Goal: Transaction & Acquisition: Obtain resource

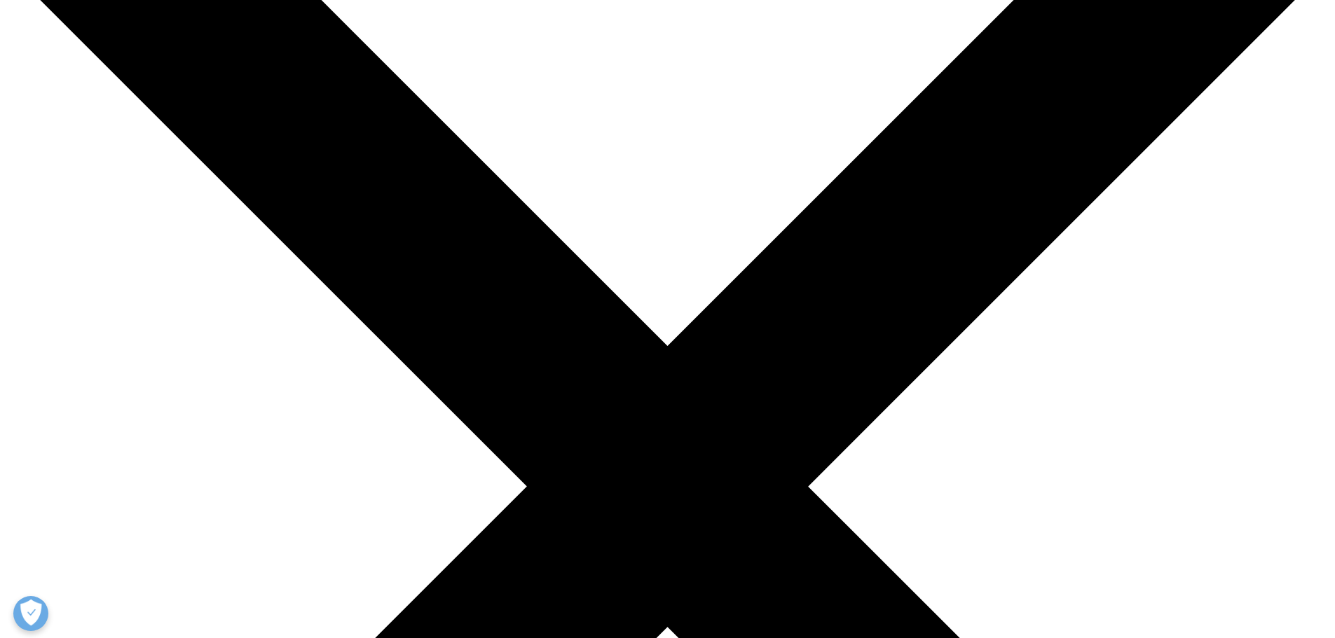
scroll to position [280, 0]
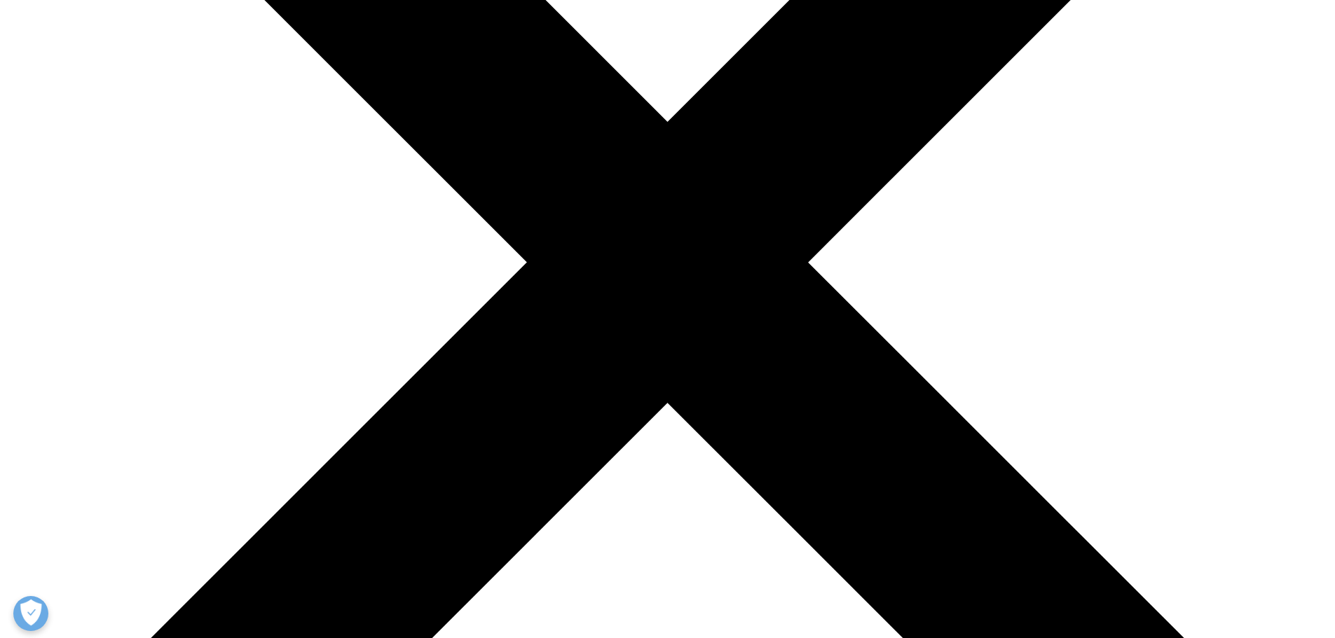
scroll to position [592, 0]
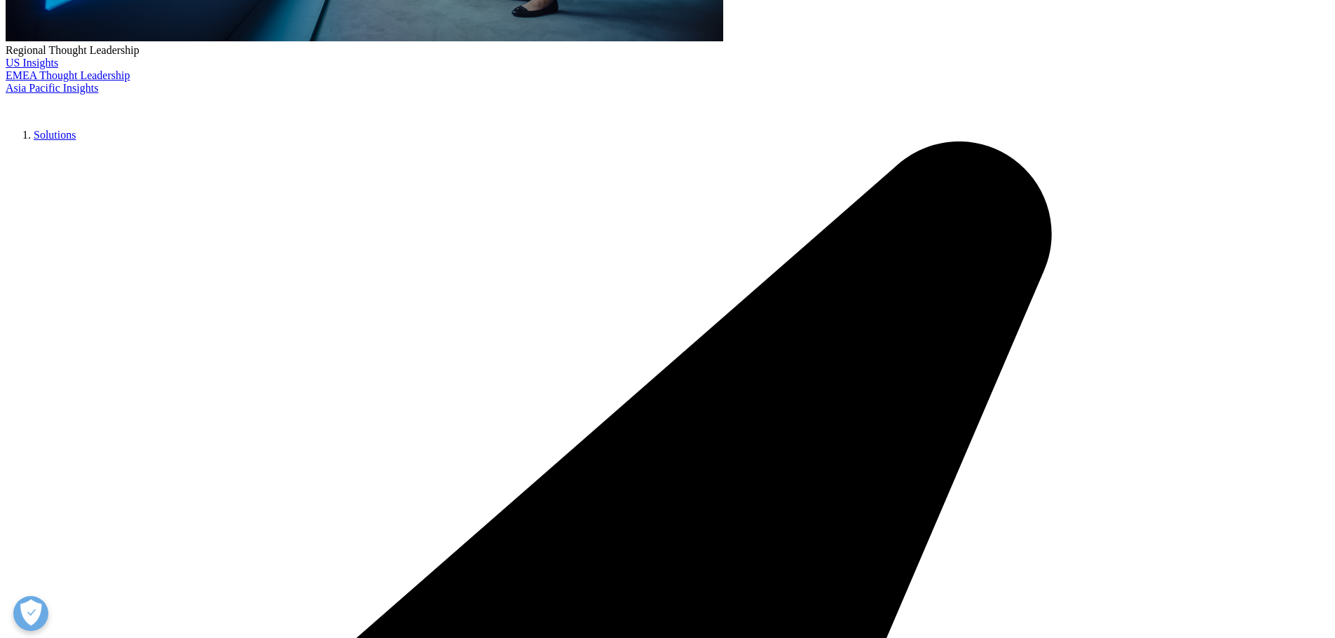
scroll to position [617, 0]
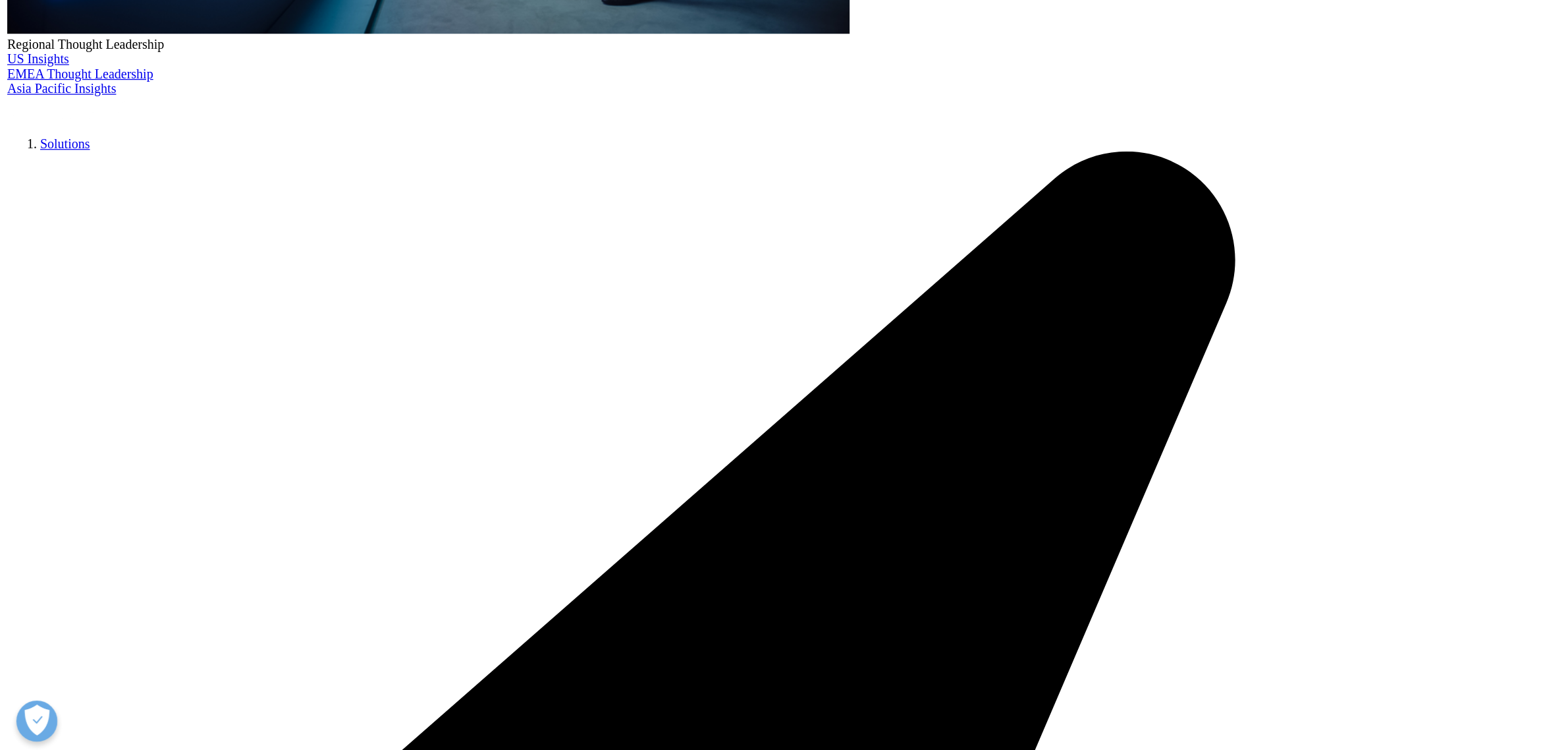
scroll to position [466, 0]
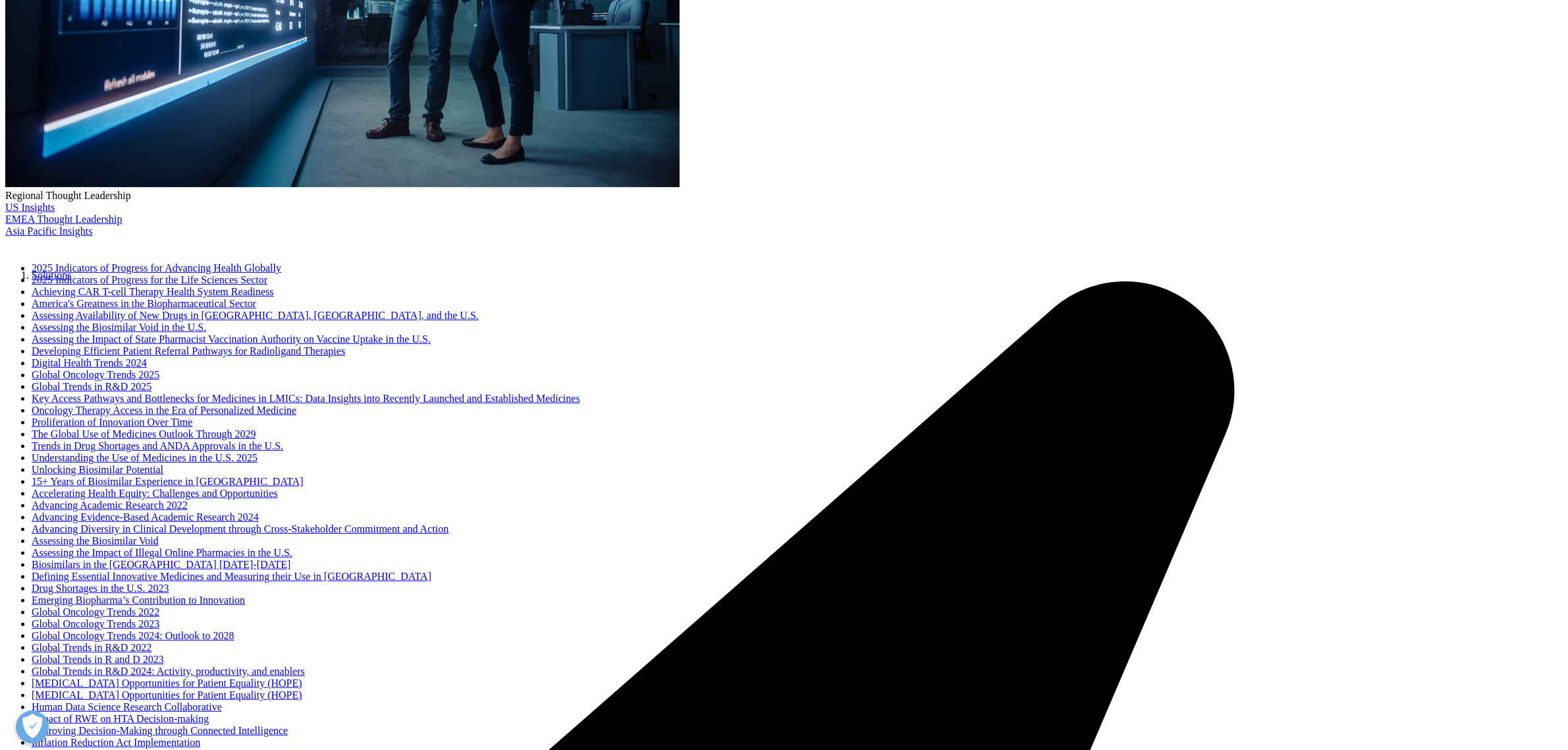
scroll to position [439, 0]
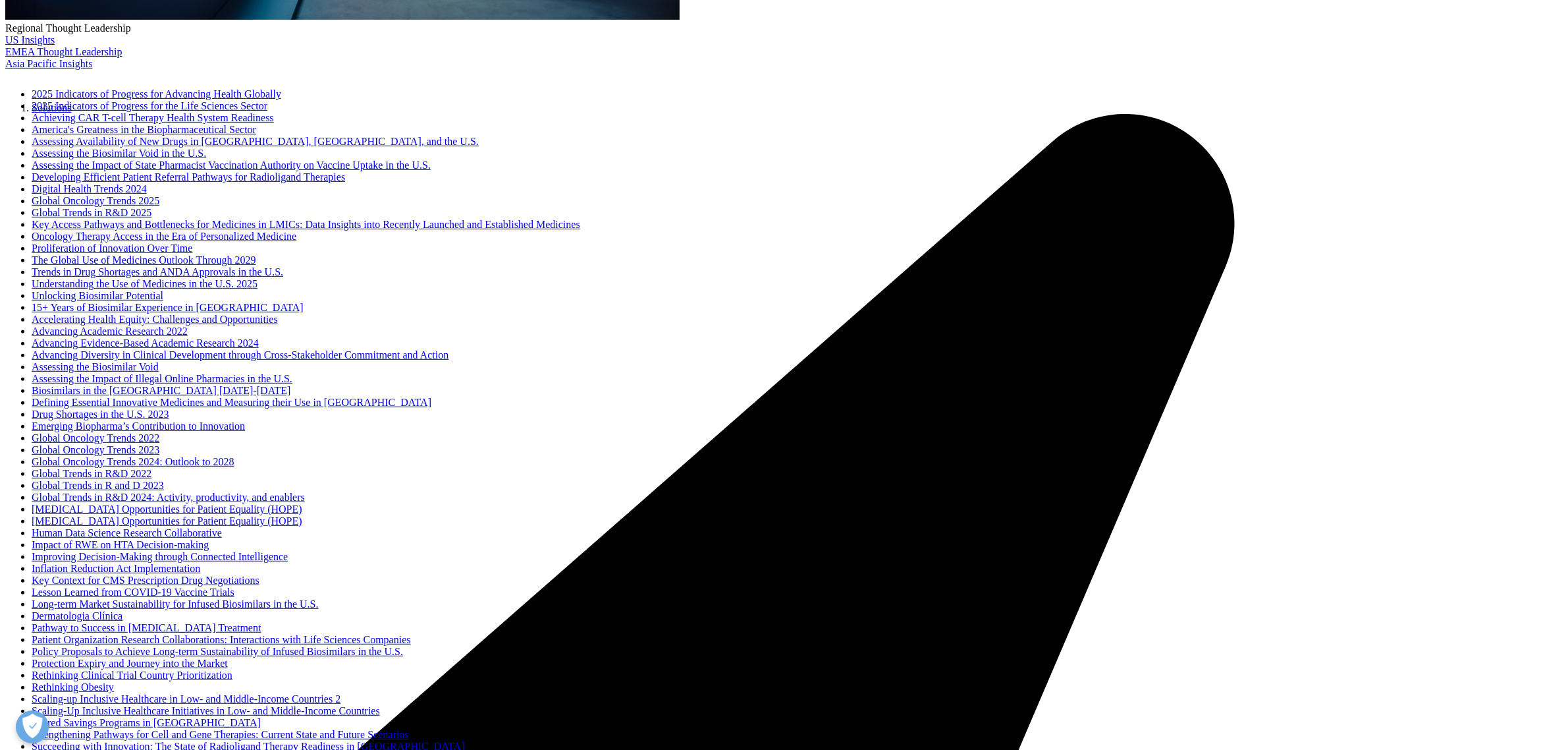
scroll to position [417, 0]
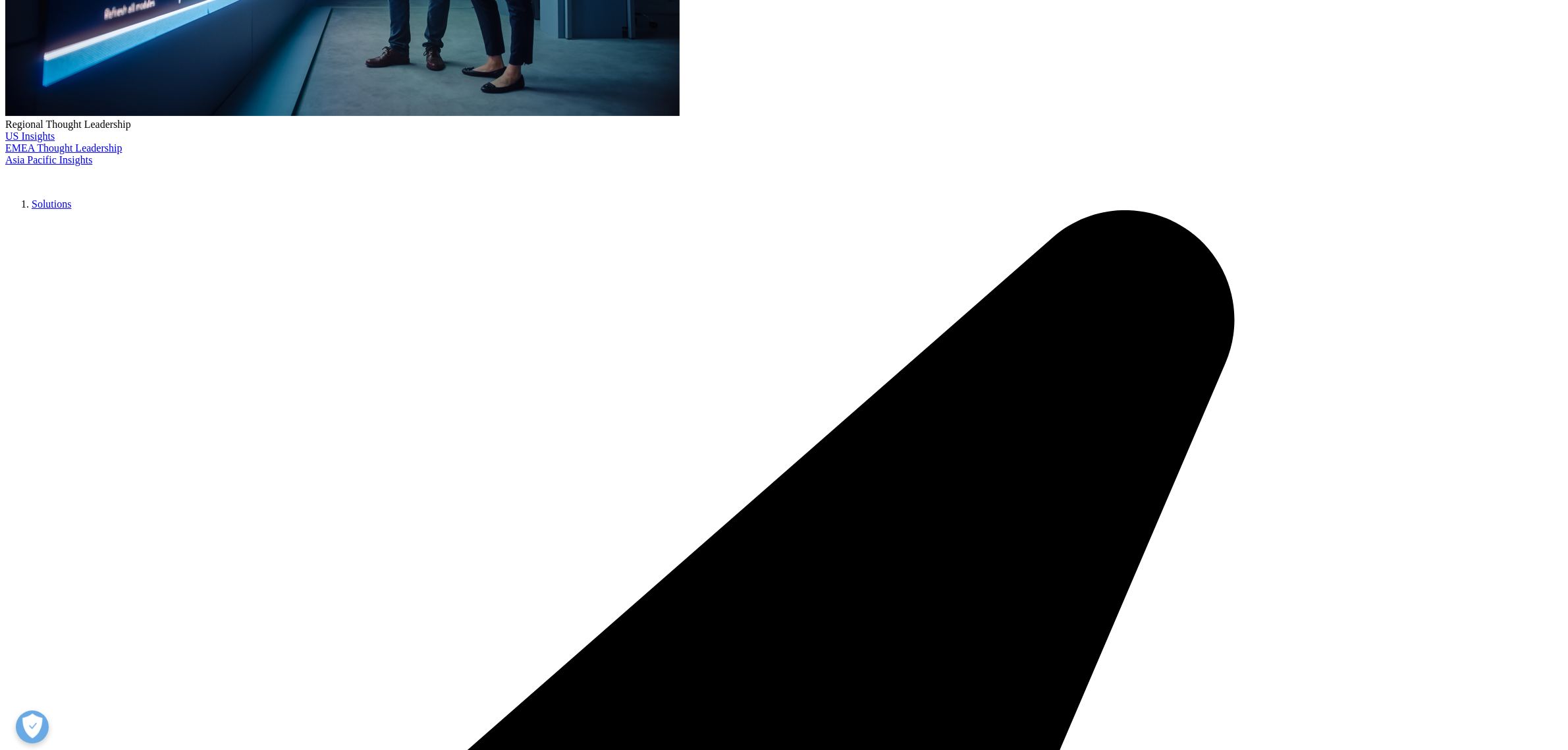
scroll to position [466, 0]
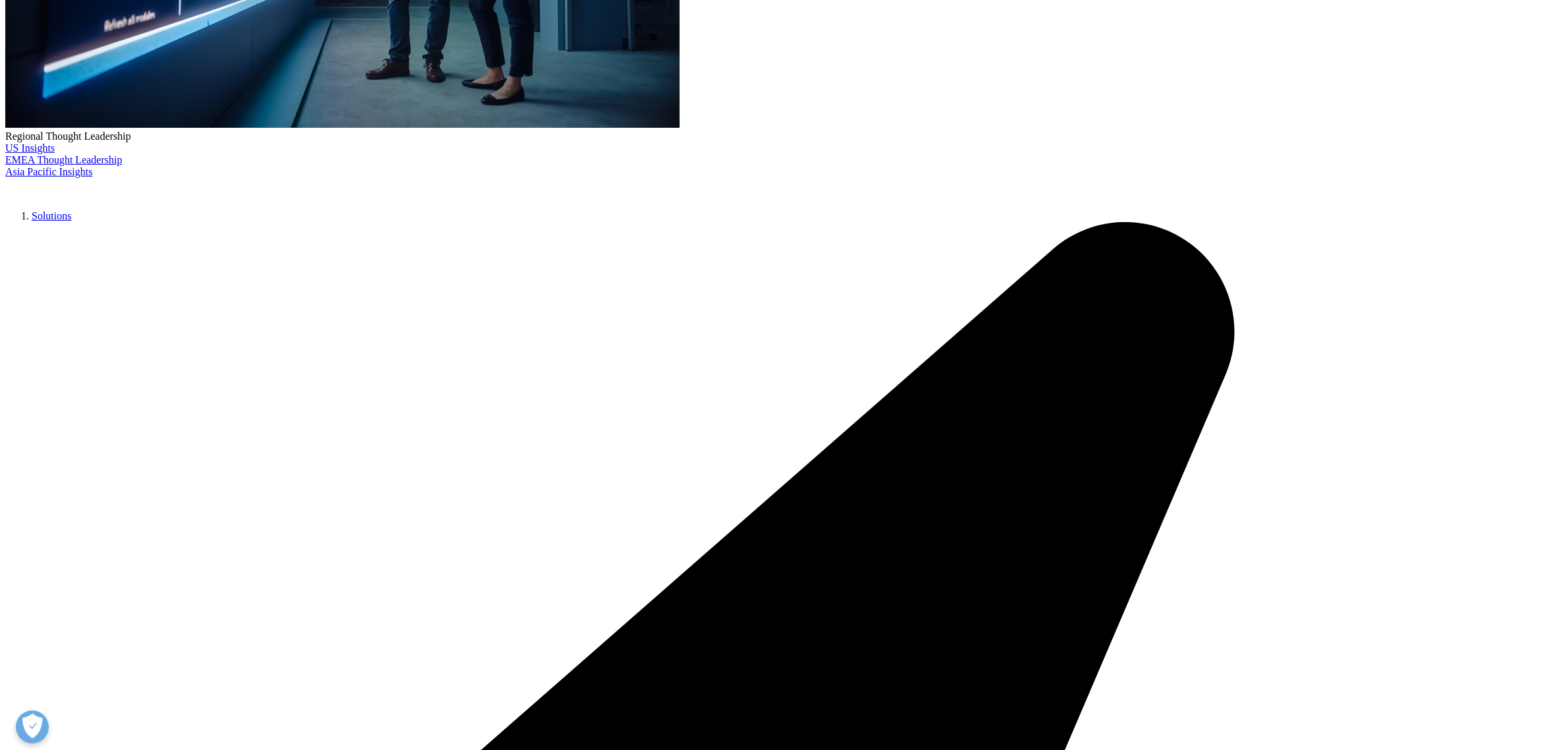
type input "trends"
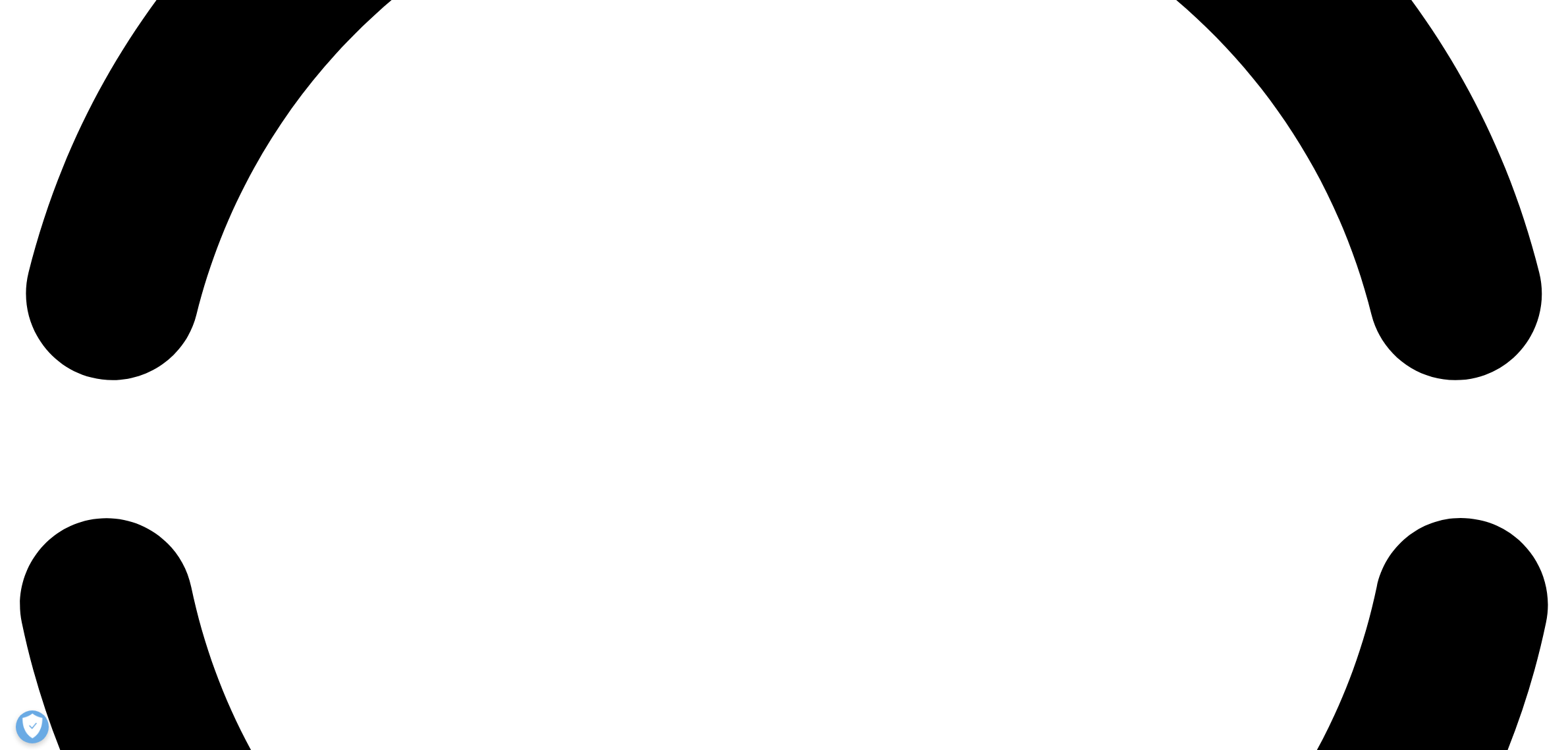
scroll to position [3458, 0]
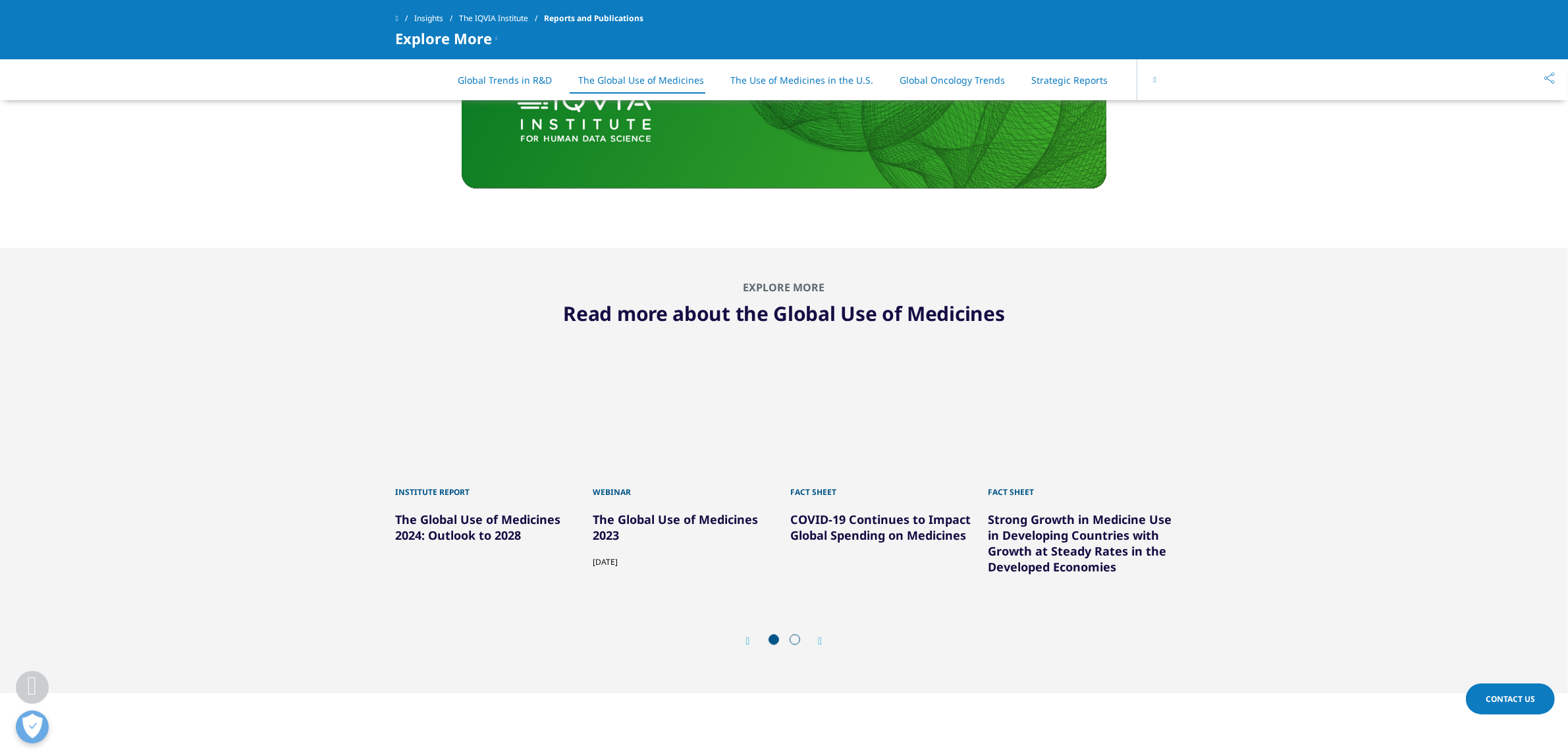
click at [826, 637] on div "Prev Next" at bounding box center [784, 640] width 777 height 39
click at [819, 637] on icon "Next slide" at bounding box center [820, 640] width 4 height 10
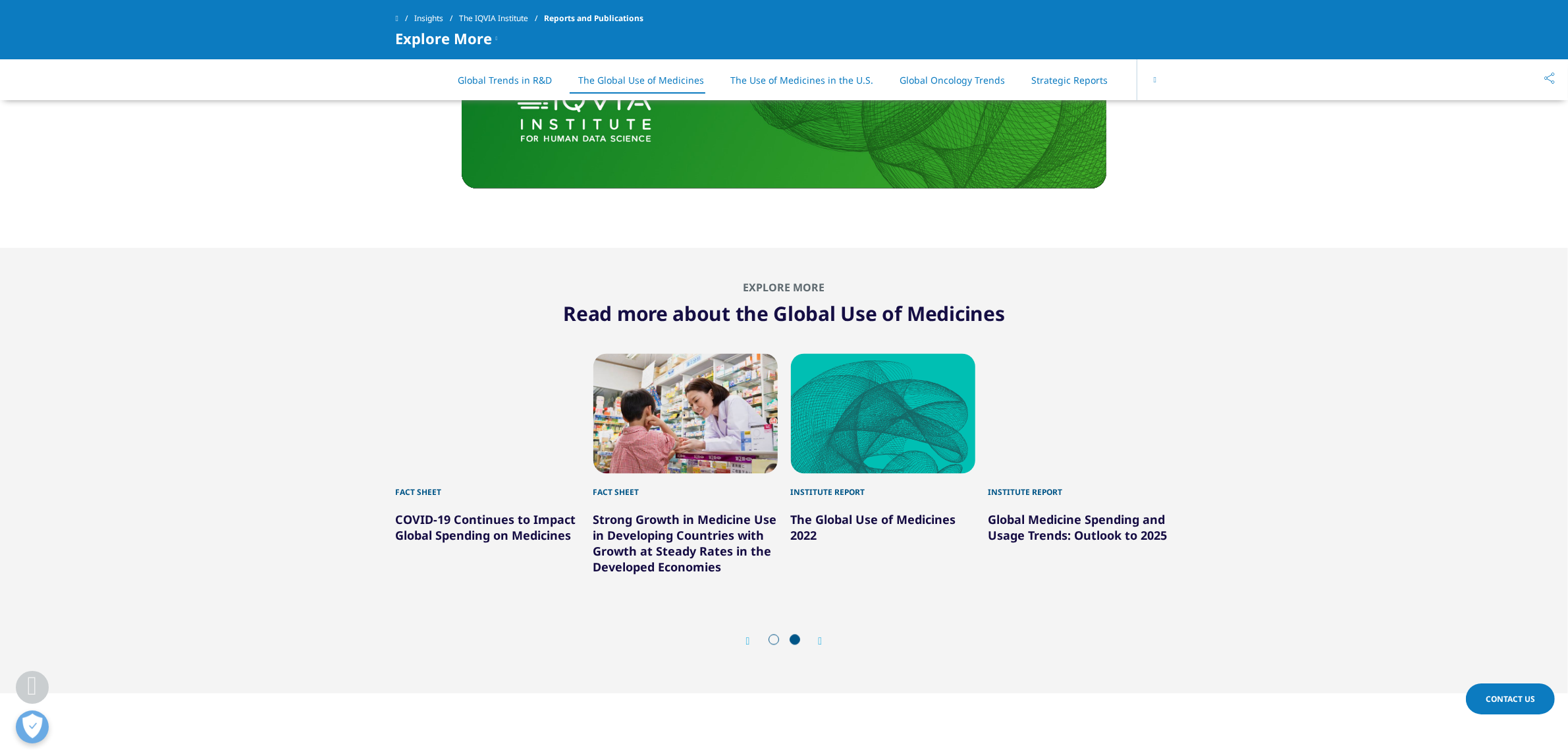
click at [819, 637] on icon "Next slide" at bounding box center [820, 640] width 4 height 10
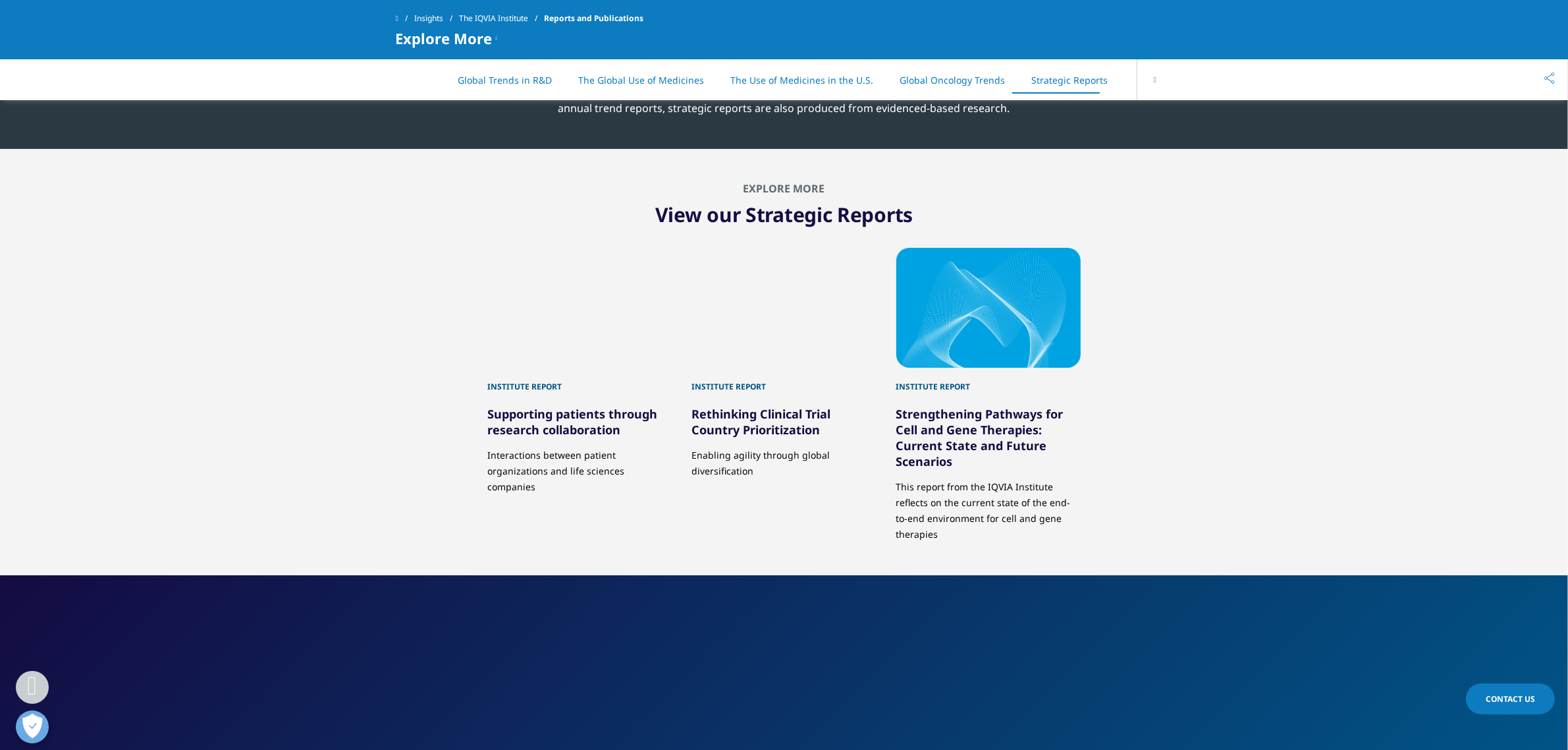
scroll to position [6669, 0]
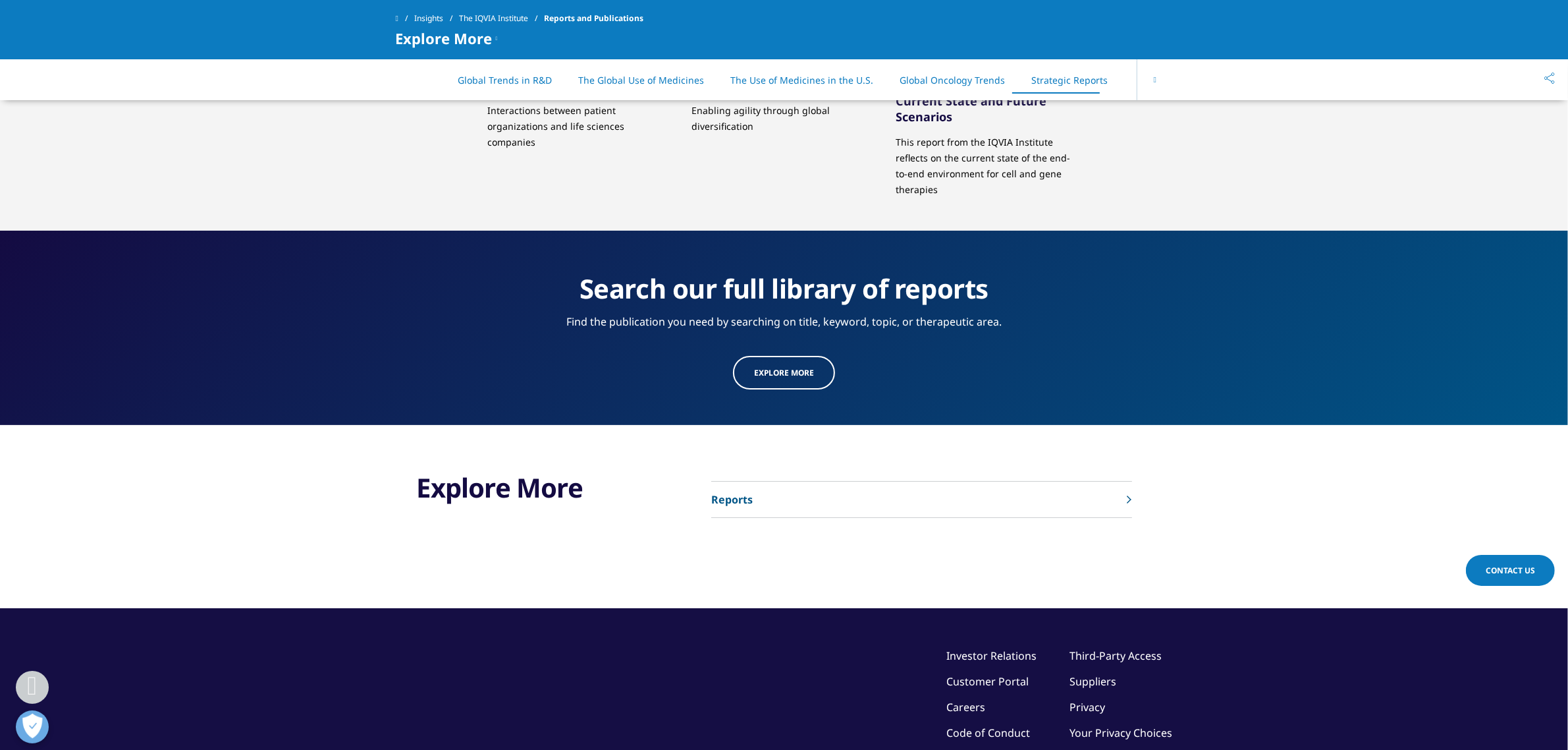
click at [1114, 481] on link "Reports" at bounding box center [922, 499] width 421 height 37
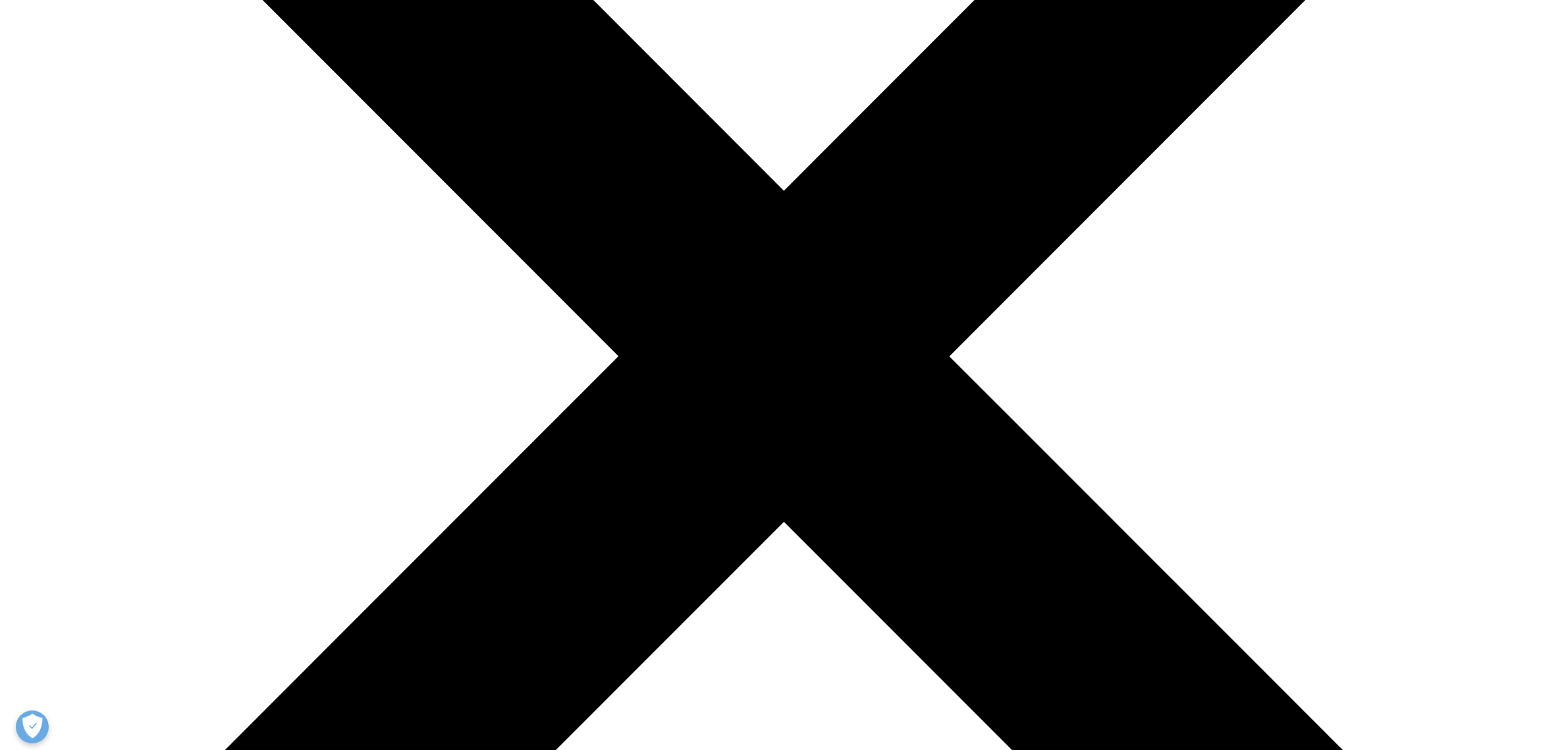
scroll to position [412, 0]
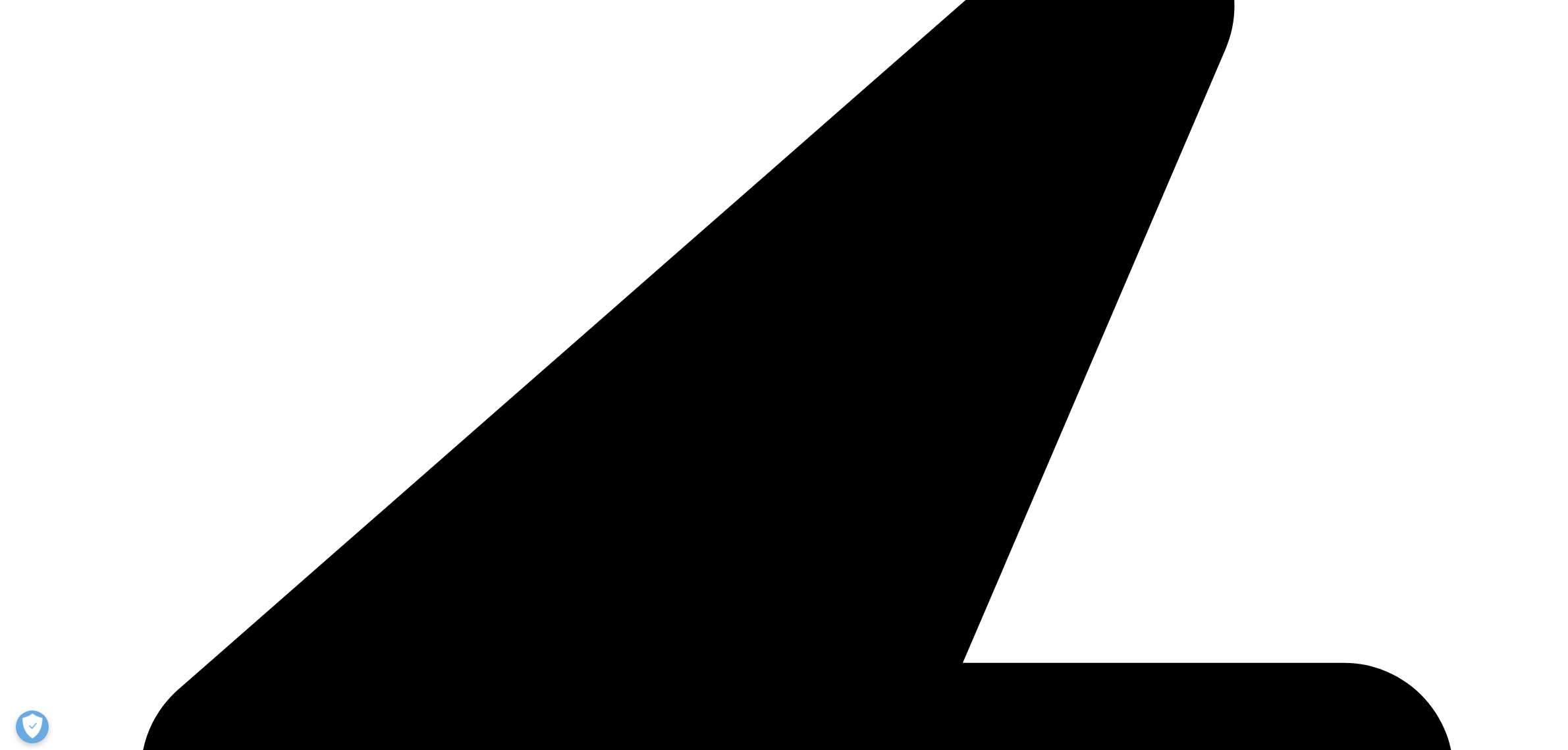
type input "[PERSON_NAME]"
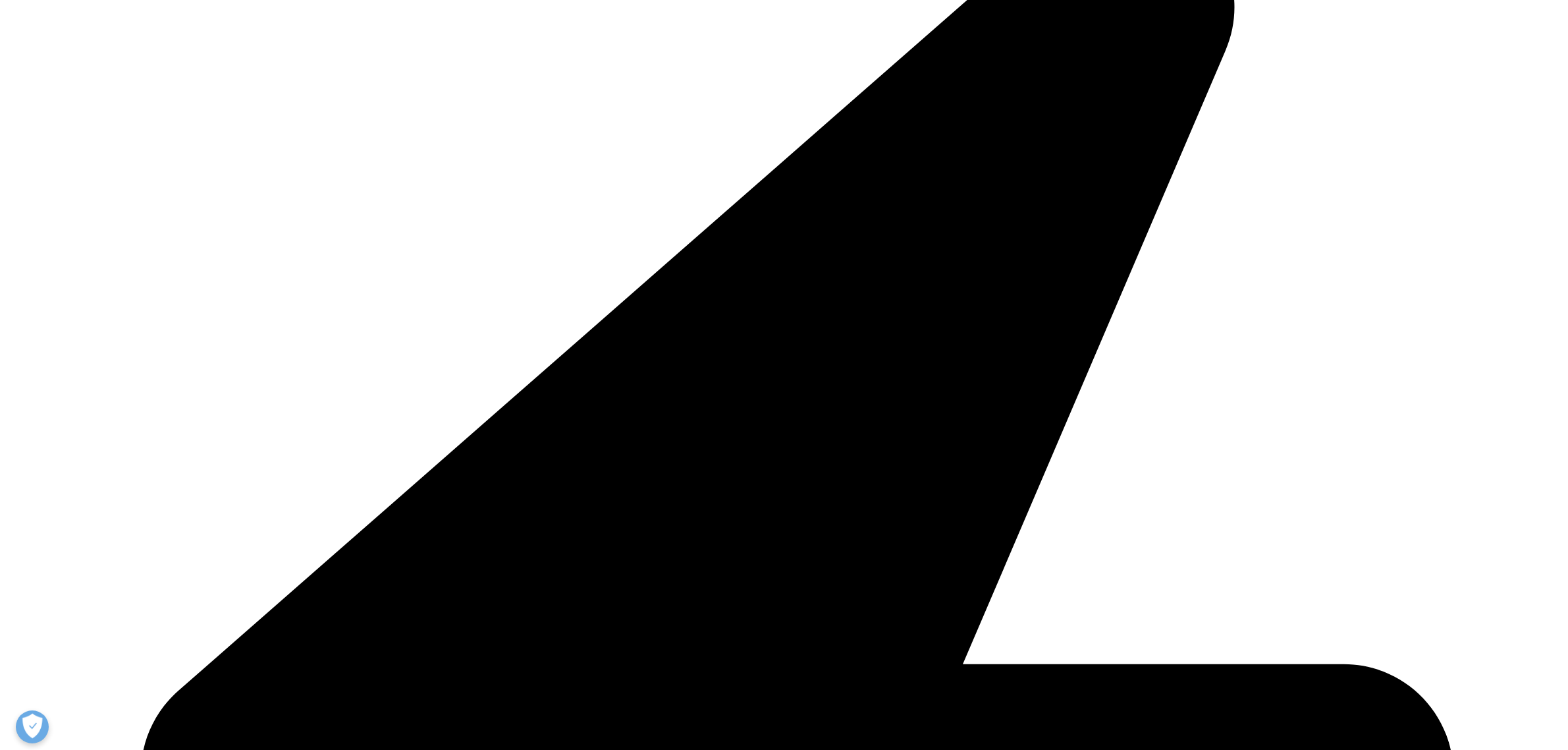
type input "[PERSON_NAME]"
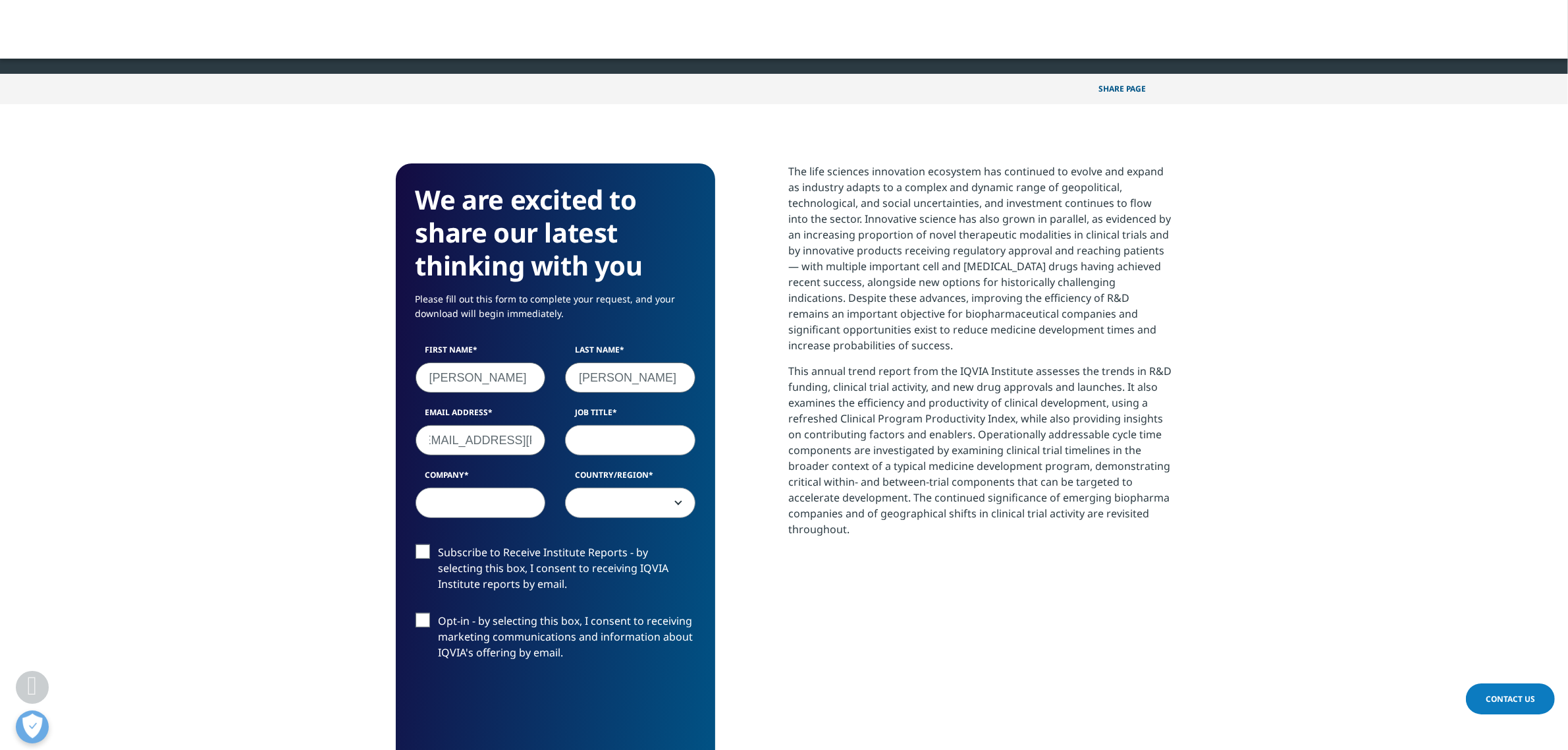
scroll to position [0, 116]
type input "ines.vargas@cooperconsumerhealth.com"
type input "Trade Mkt manager"
click at [486, 505] on input "Company" at bounding box center [480, 503] width 131 height 30
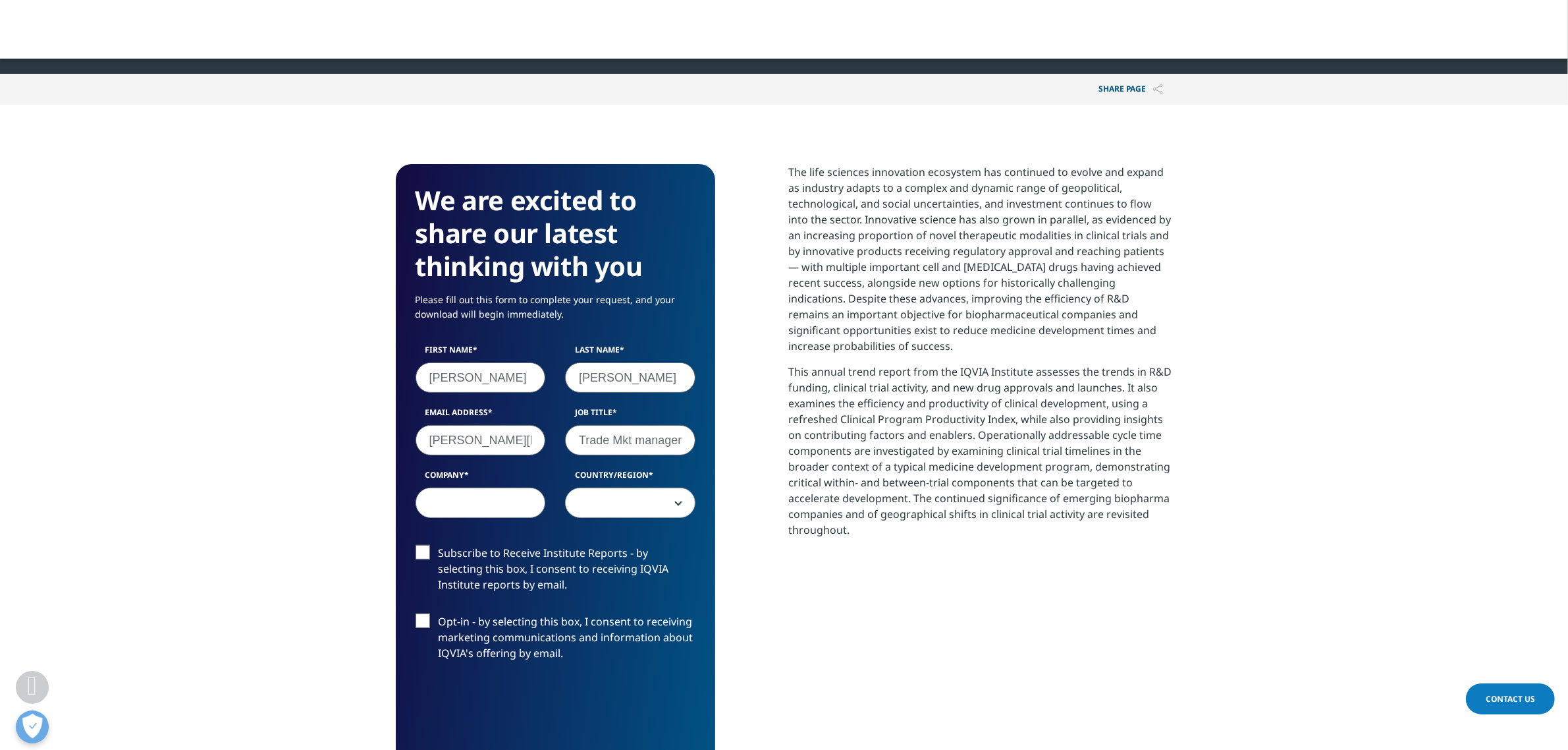
scroll to position [0, 0]
type input "Portugal"
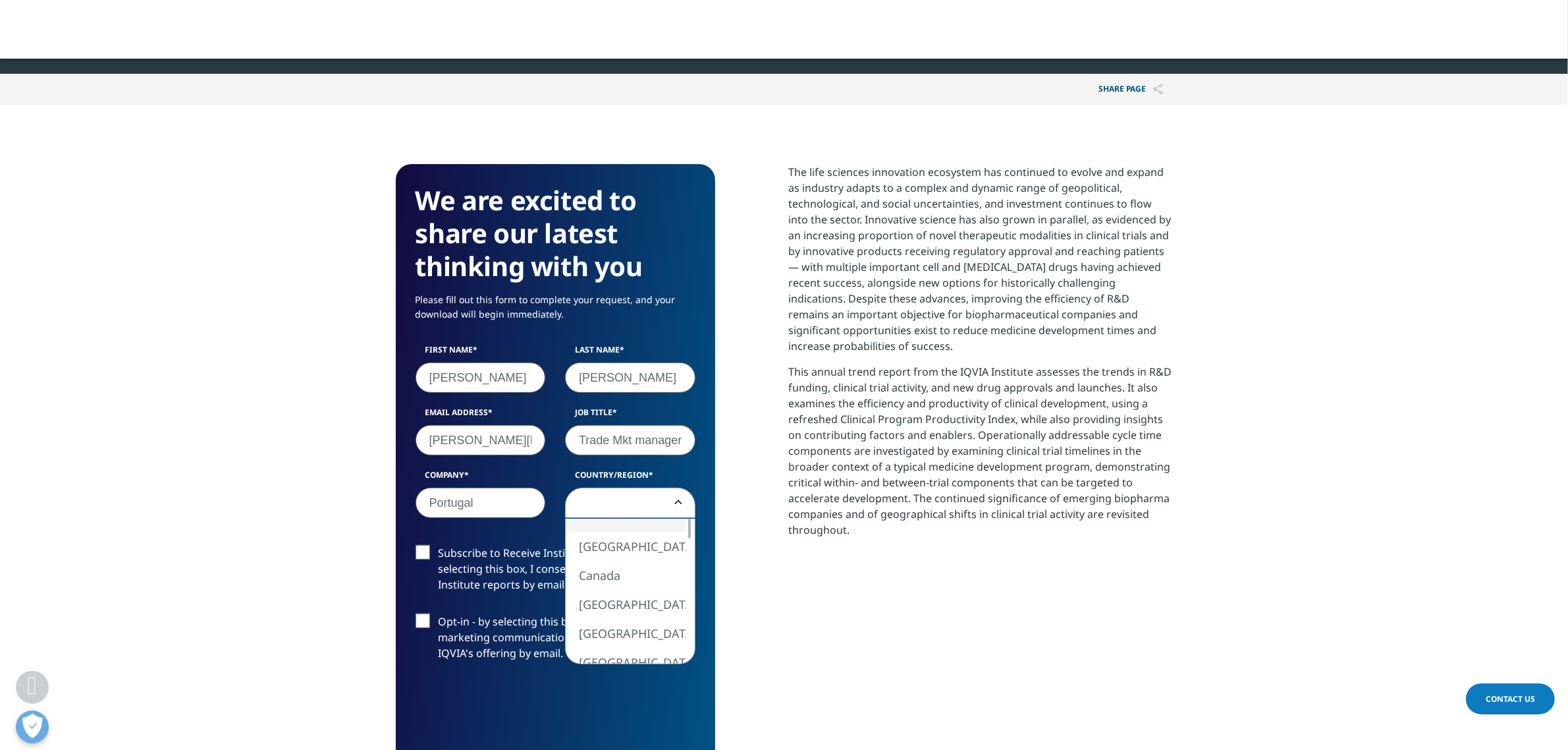
click at [599, 489] on span at bounding box center [629, 503] width 129 height 30
select select "Portugal"
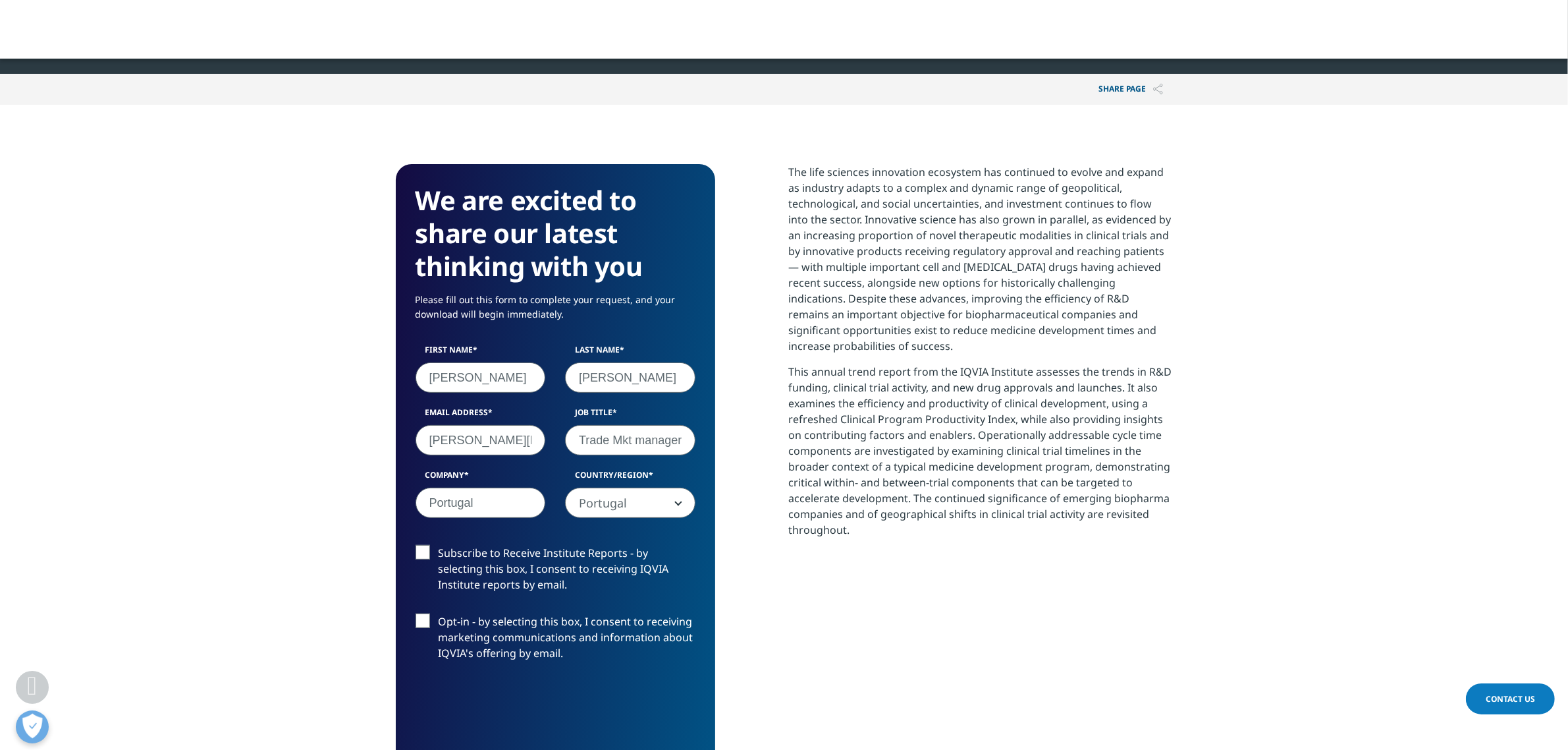
drag, startPoint x: 477, startPoint y: 506, endPoint x: 278, endPoint y: 499, distance: 199.1
click at [287, 499] on section "We are excited to share our latest thinking with you Please fill out this form …" at bounding box center [784, 527] width 1568 height 847
type input "Cooper consumer health"
click at [424, 545] on label "Subscribe to Receive Institute Reports - by selecting this box, I consent to re…" at bounding box center [555, 572] width 280 height 55
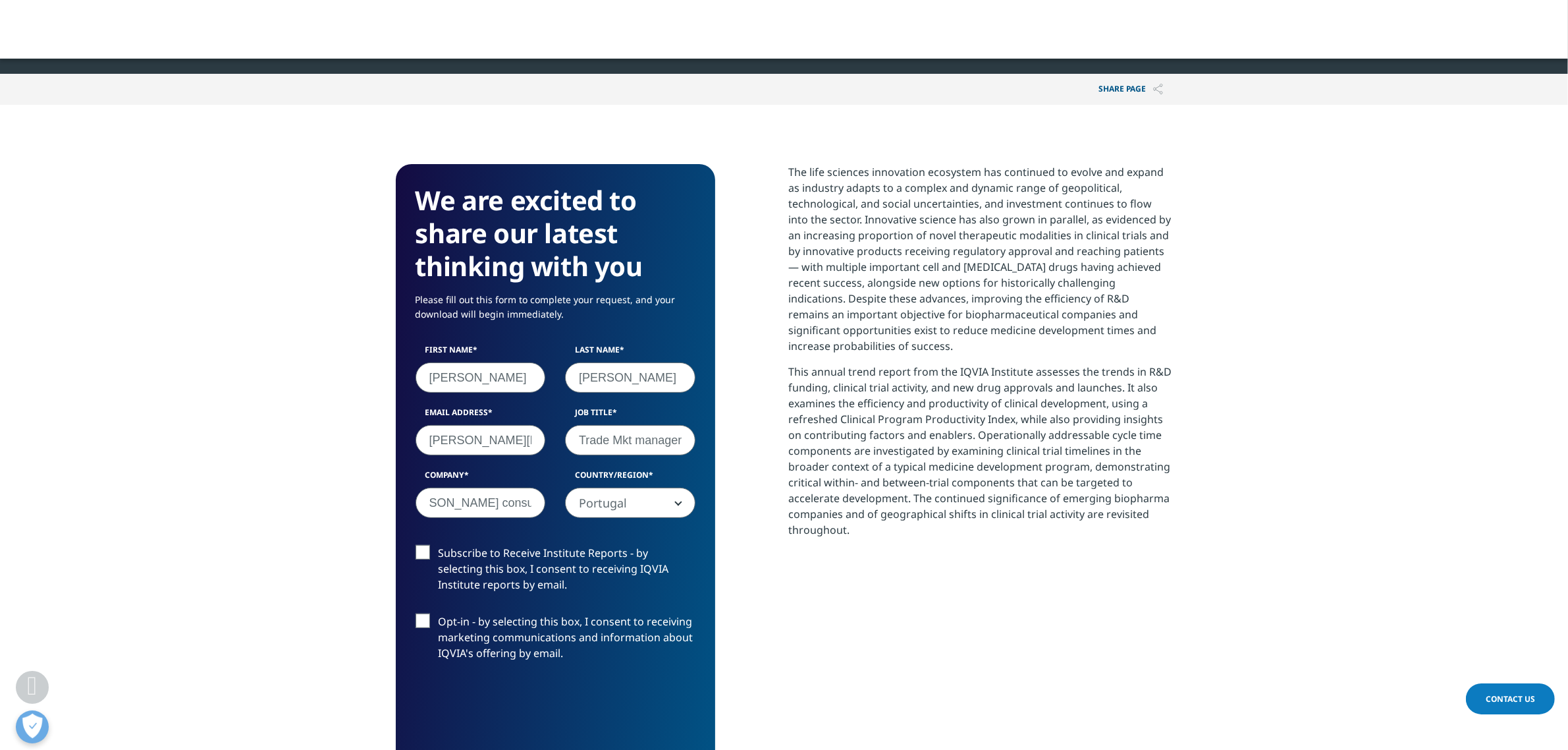
click at [439, 545] on input "Subscribe to Receive Institute Reports - by selecting this box, I consent to re…" at bounding box center [439, 545] width 0 height 0
click at [425, 617] on label "Opt-in - by selecting this box, I consent to receiving marketing communications…" at bounding box center [555, 640] width 280 height 55
click at [439, 613] on input "Opt-in - by selecting this box, I consent to receiving marketing communications…" at bounding box center [439, 613] width 0 height 0
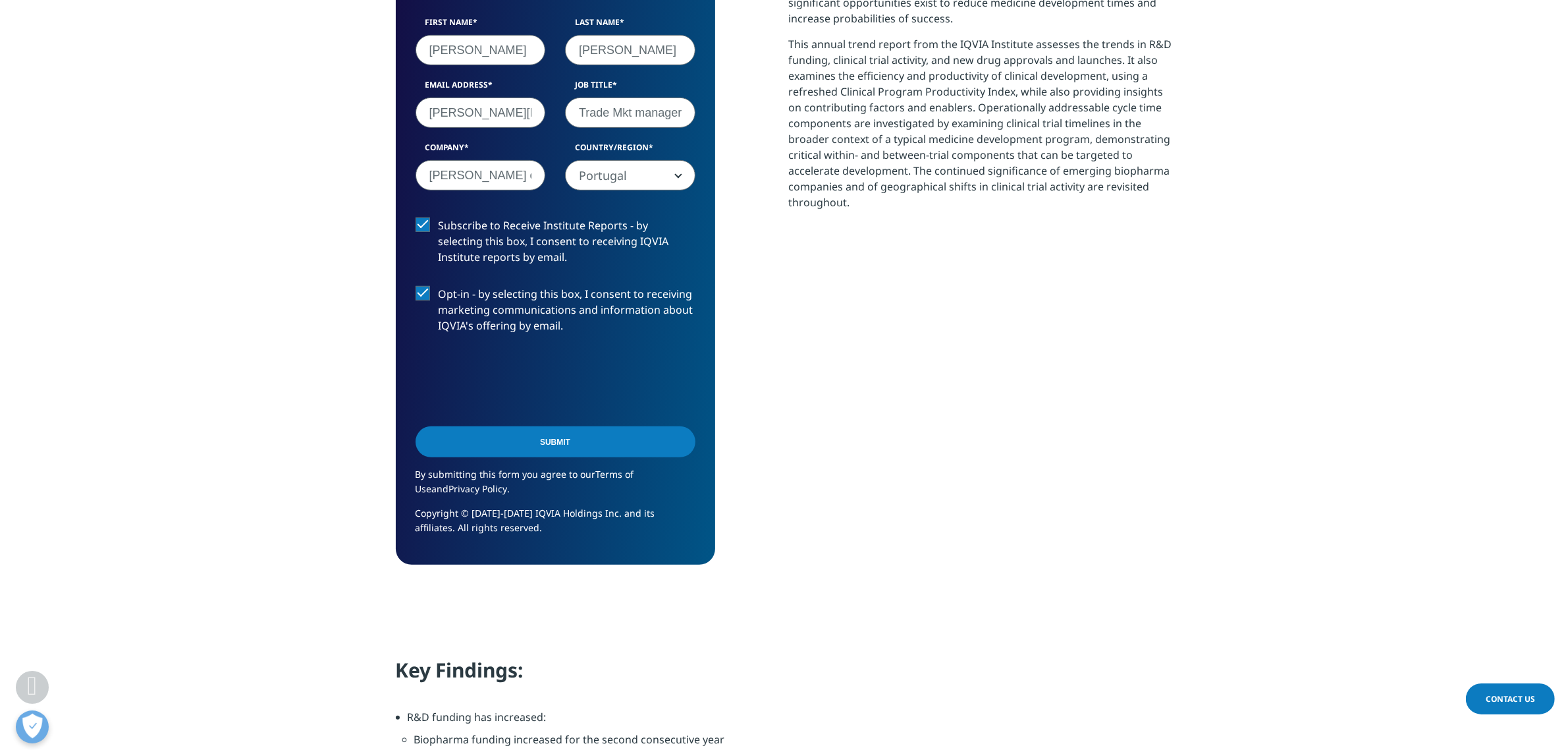
scroll to position [741, 0]
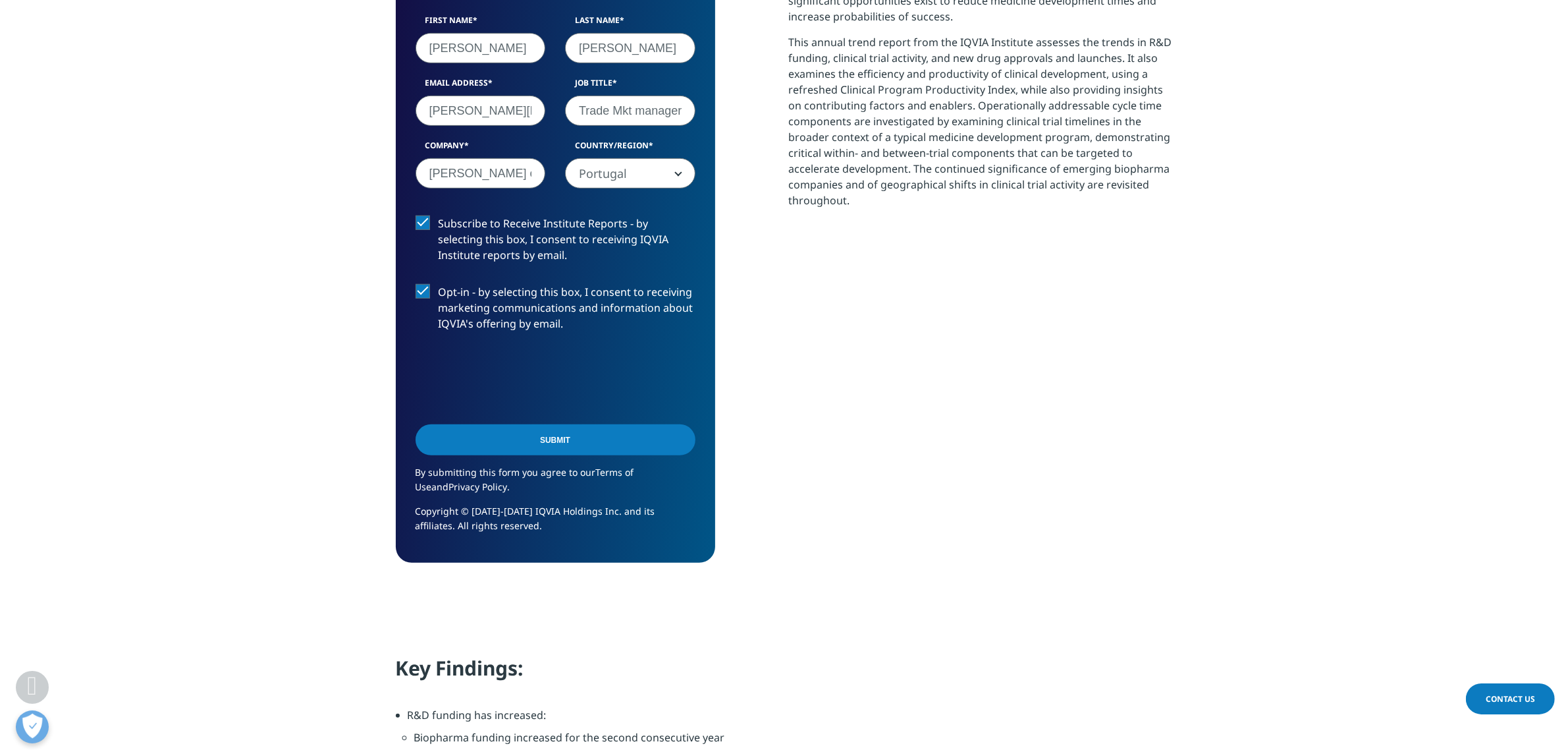
click at [626, 440] on input "Submit" at bounding box center [555, 439] width 280 height 31
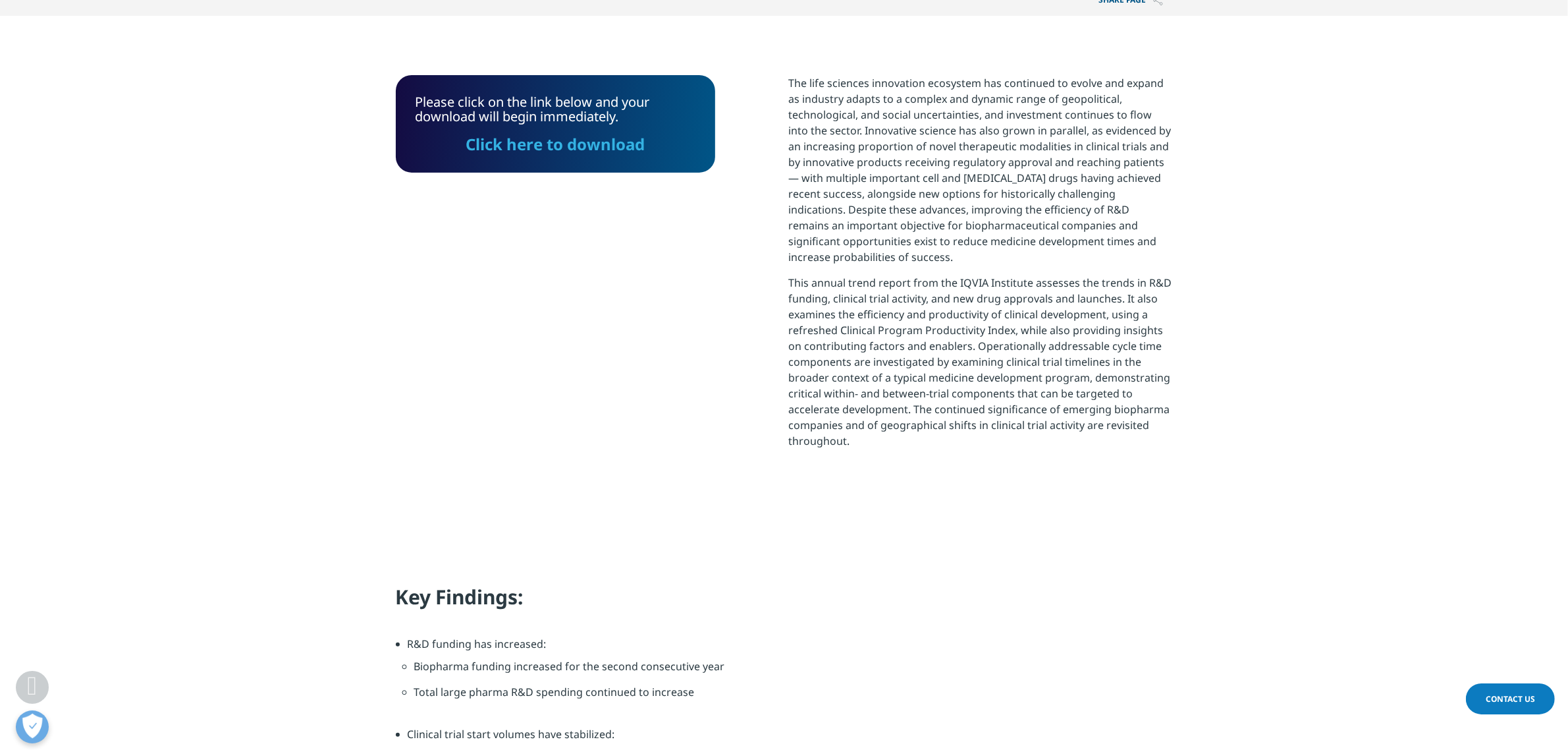
scroll to position [430, 0]
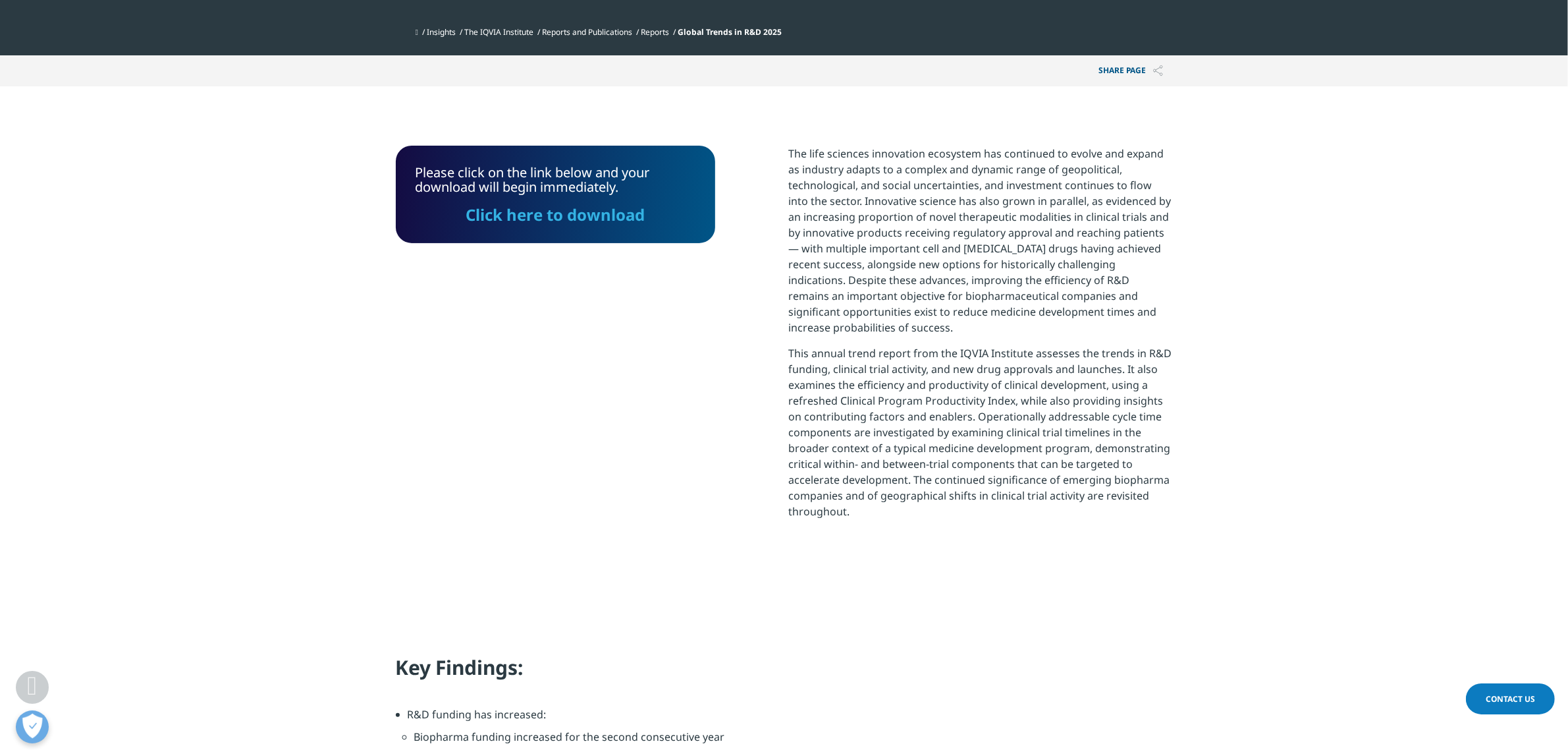
click at [573, 215] on link "Click here to download" at bounding box center [554, 214] width 179 height 22
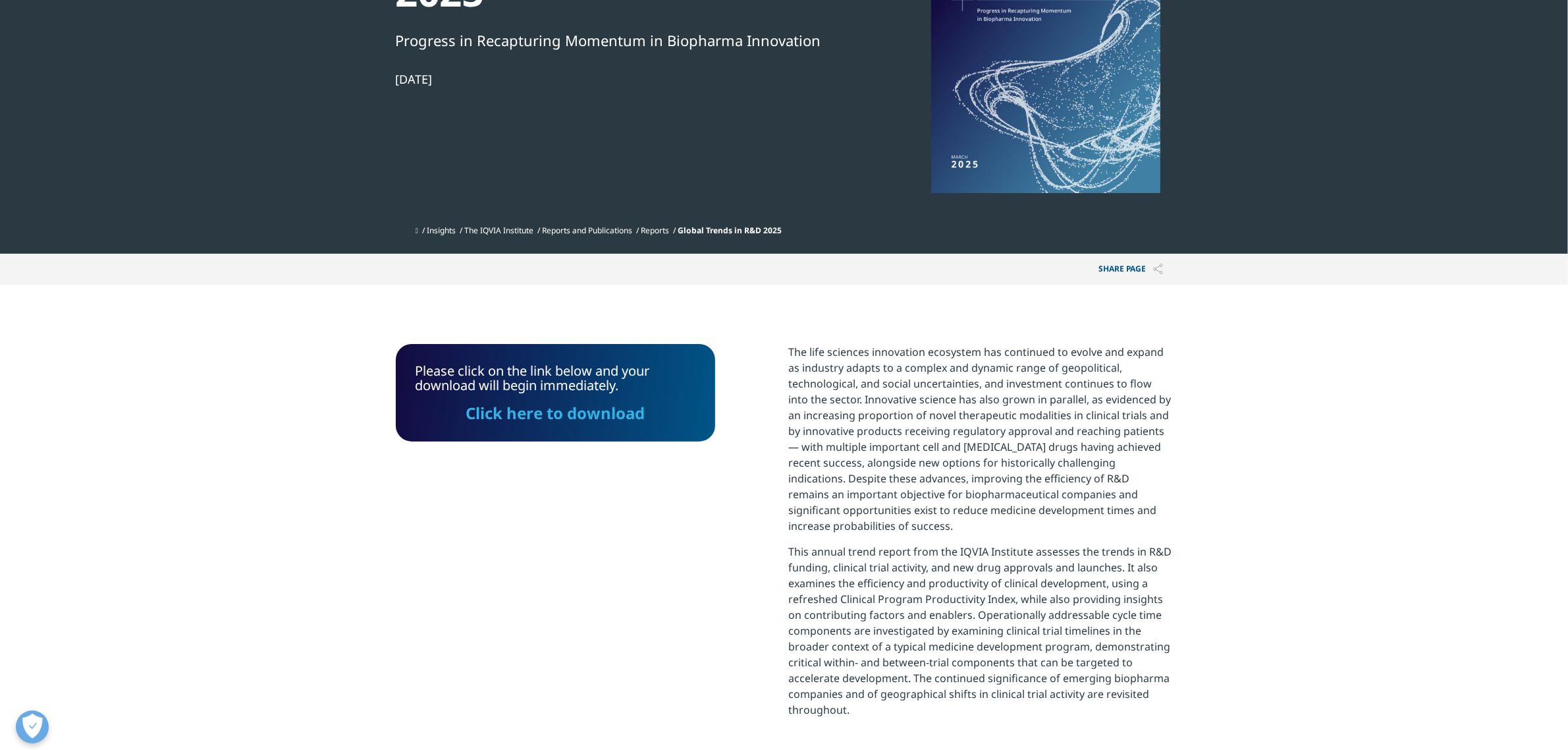
scroll to position [0, 0]
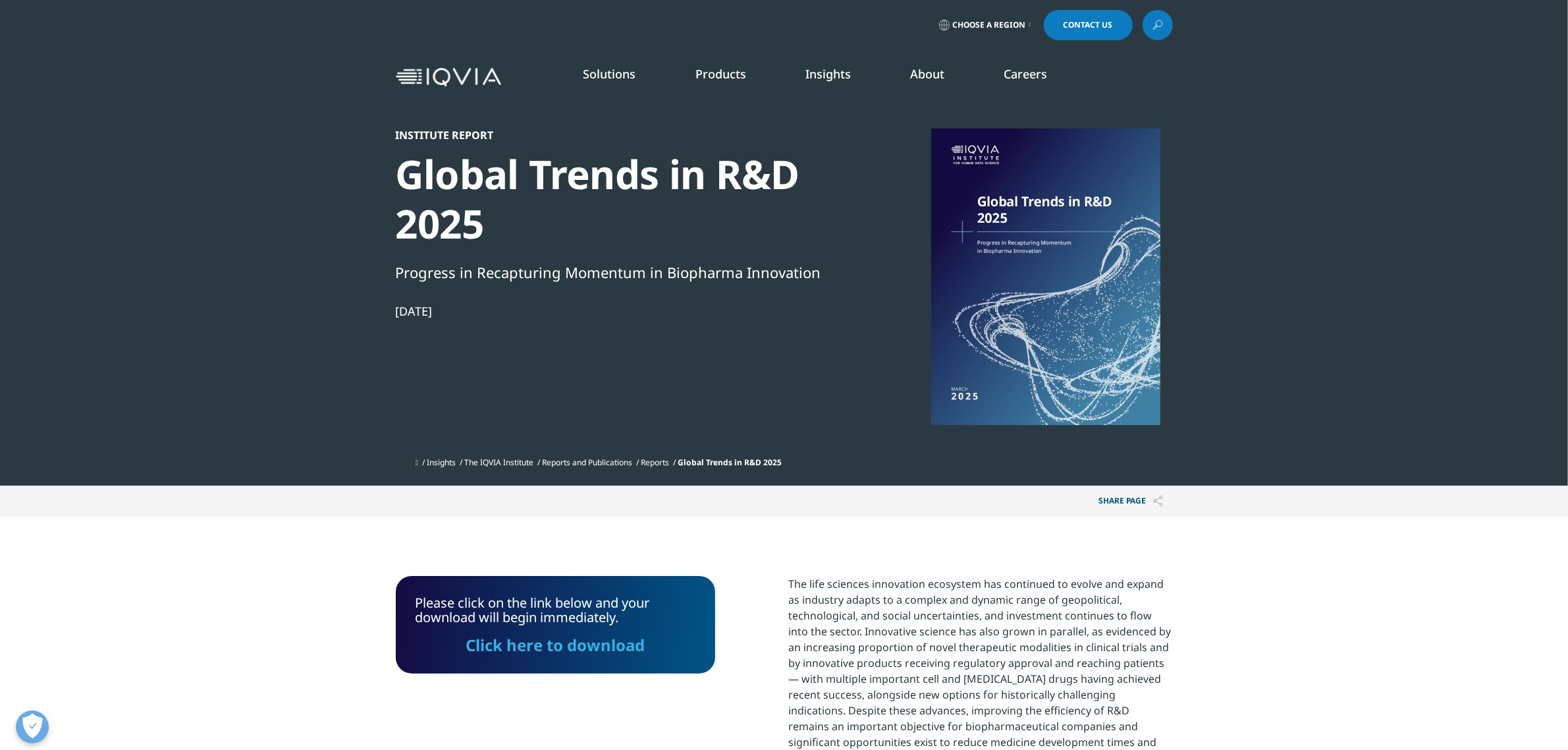
click at [833, 70] on link "Insights" at bounding box center [828, 73] width 45 height 16
click at [127, 219] on p "Explore our library of insights, thought leadership, and the latest topics & tr…" at bounding box center [147, 192] width 181 height 55
click at [132, 225] on link "DISCOVER INSIGHTS" at bounding box center [221, 226] width 329 height 11
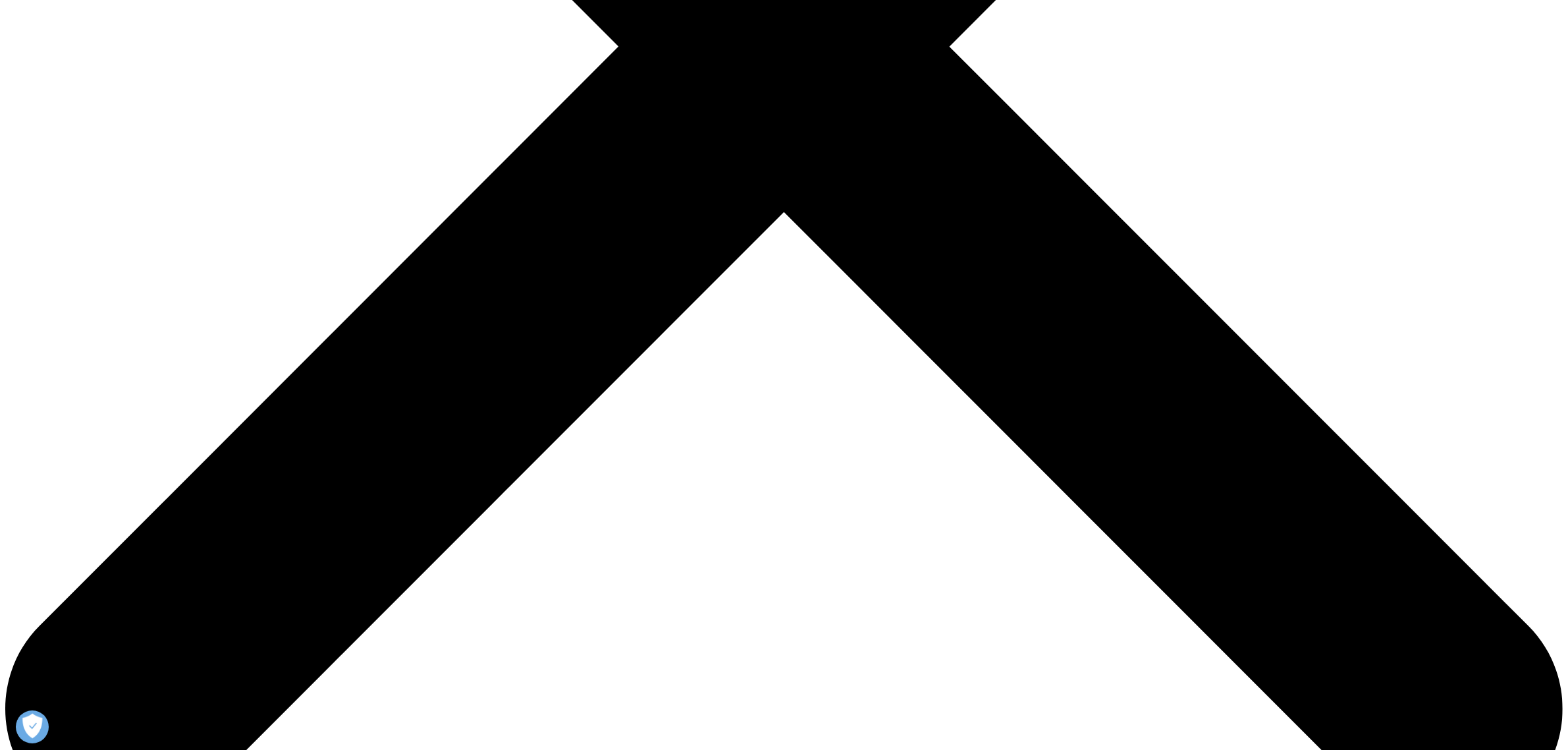
scroll to position [906, 0]
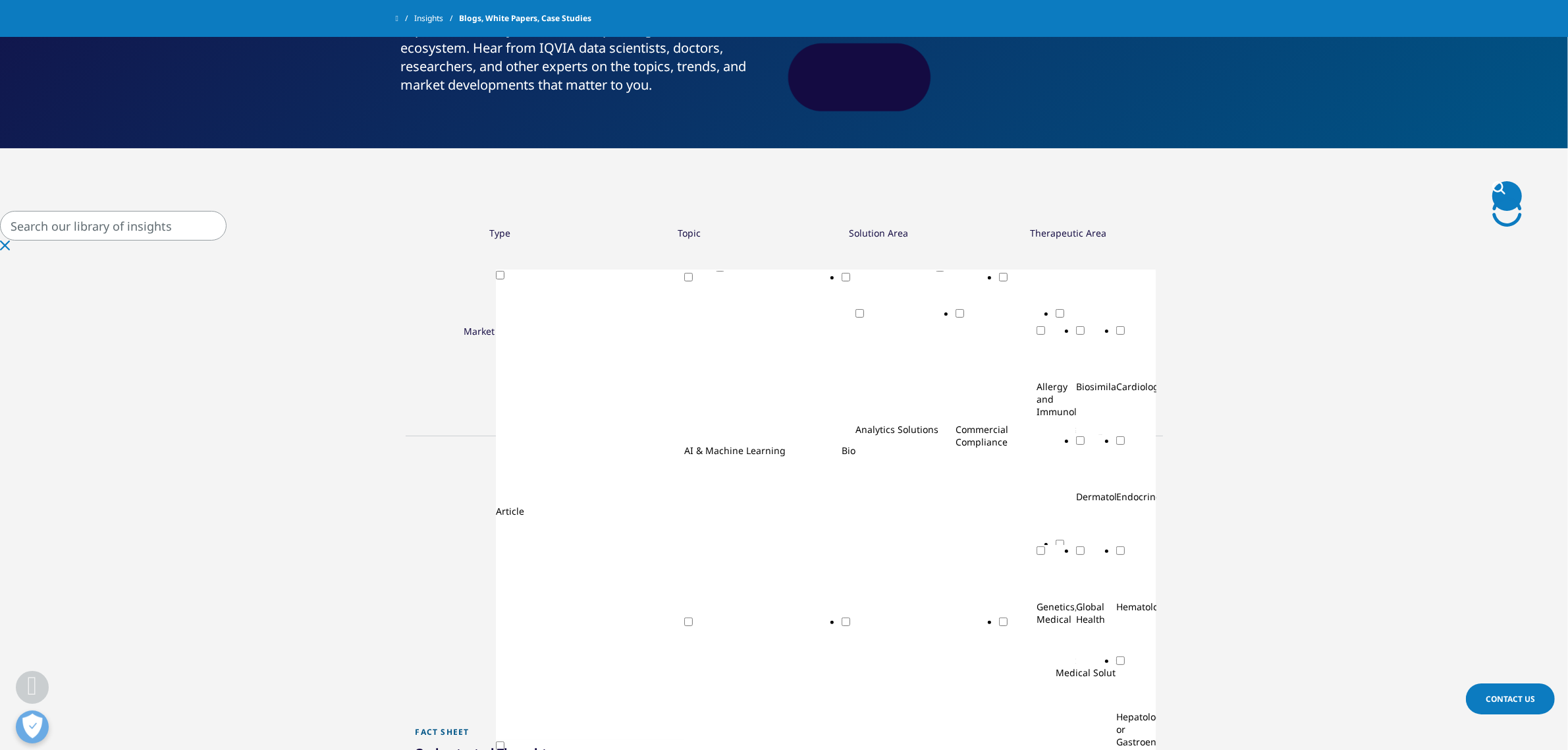
scroll to position [0, 0]
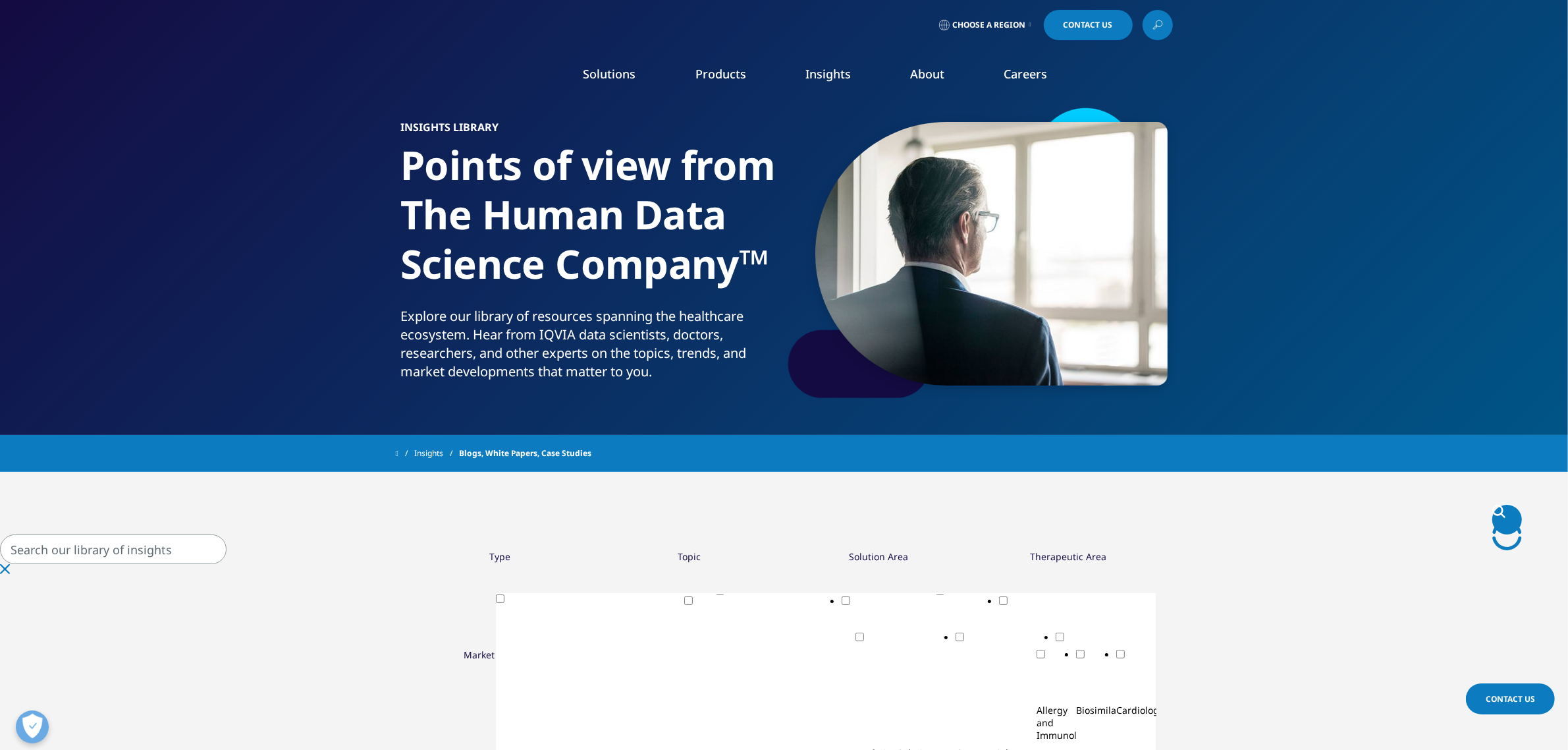
click at [226, 555] on input "Pesquisar" at bounding box center [113, 549] width 226 height 30
type input "Portugal"
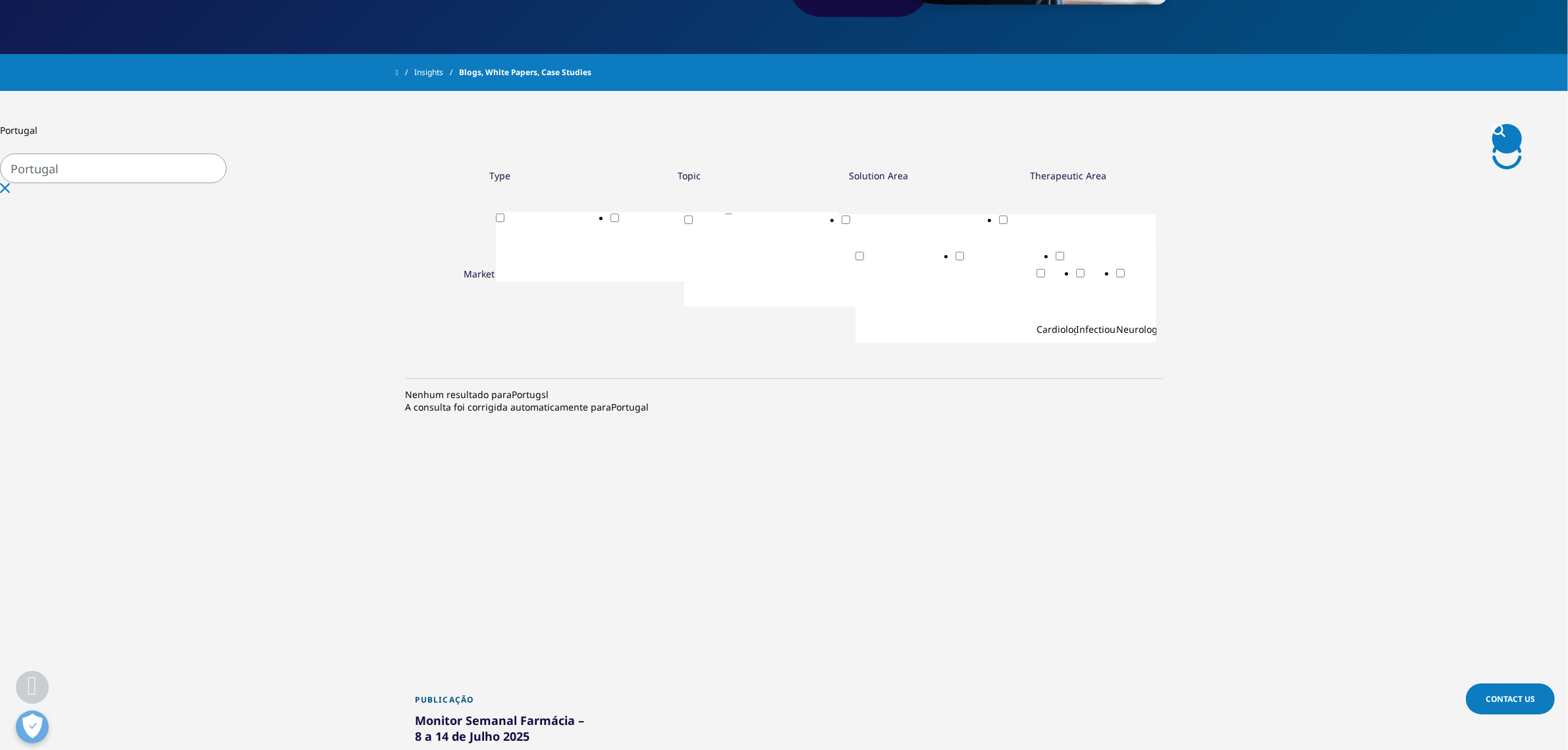
scroll to position [412, 0]
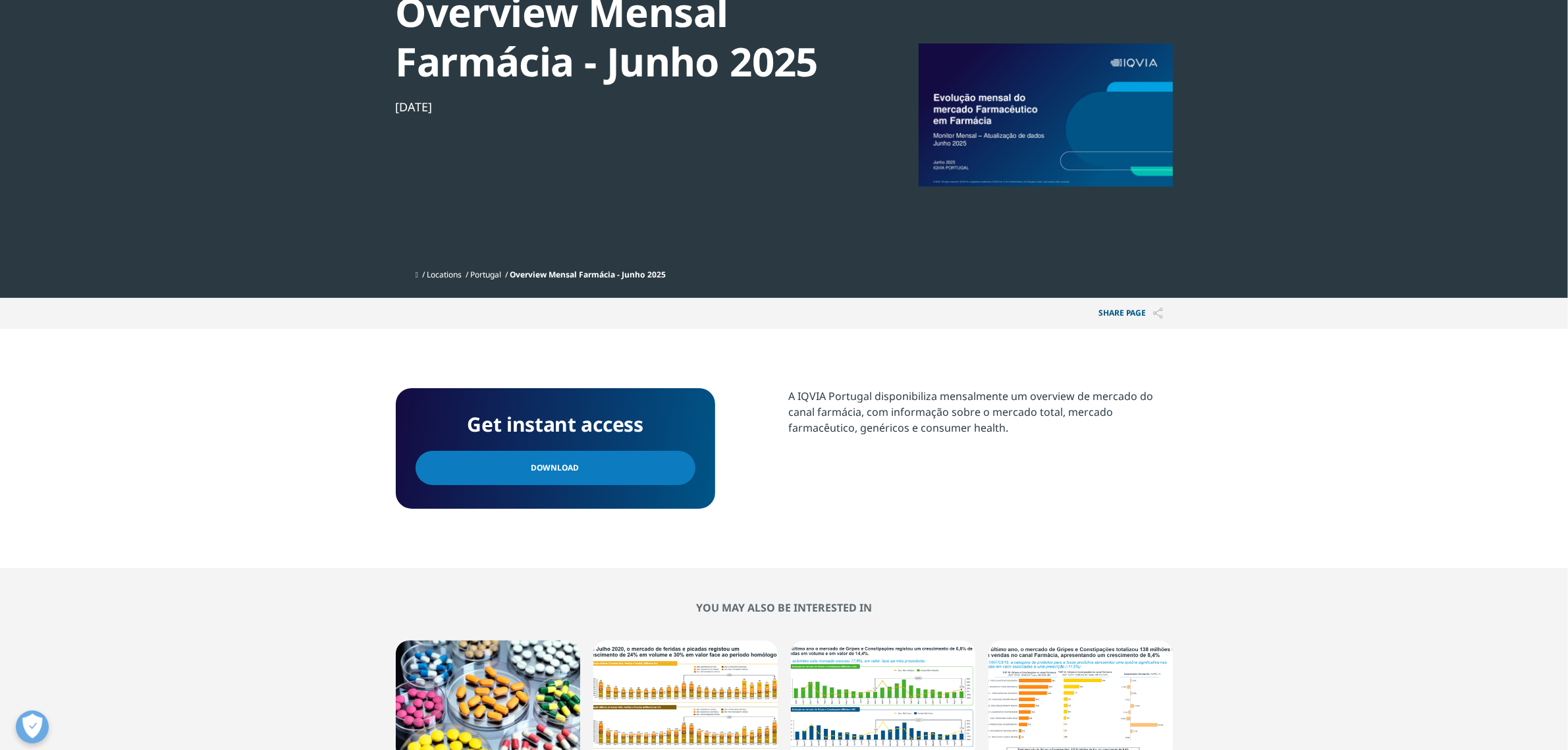
scroll to position [247, 0]
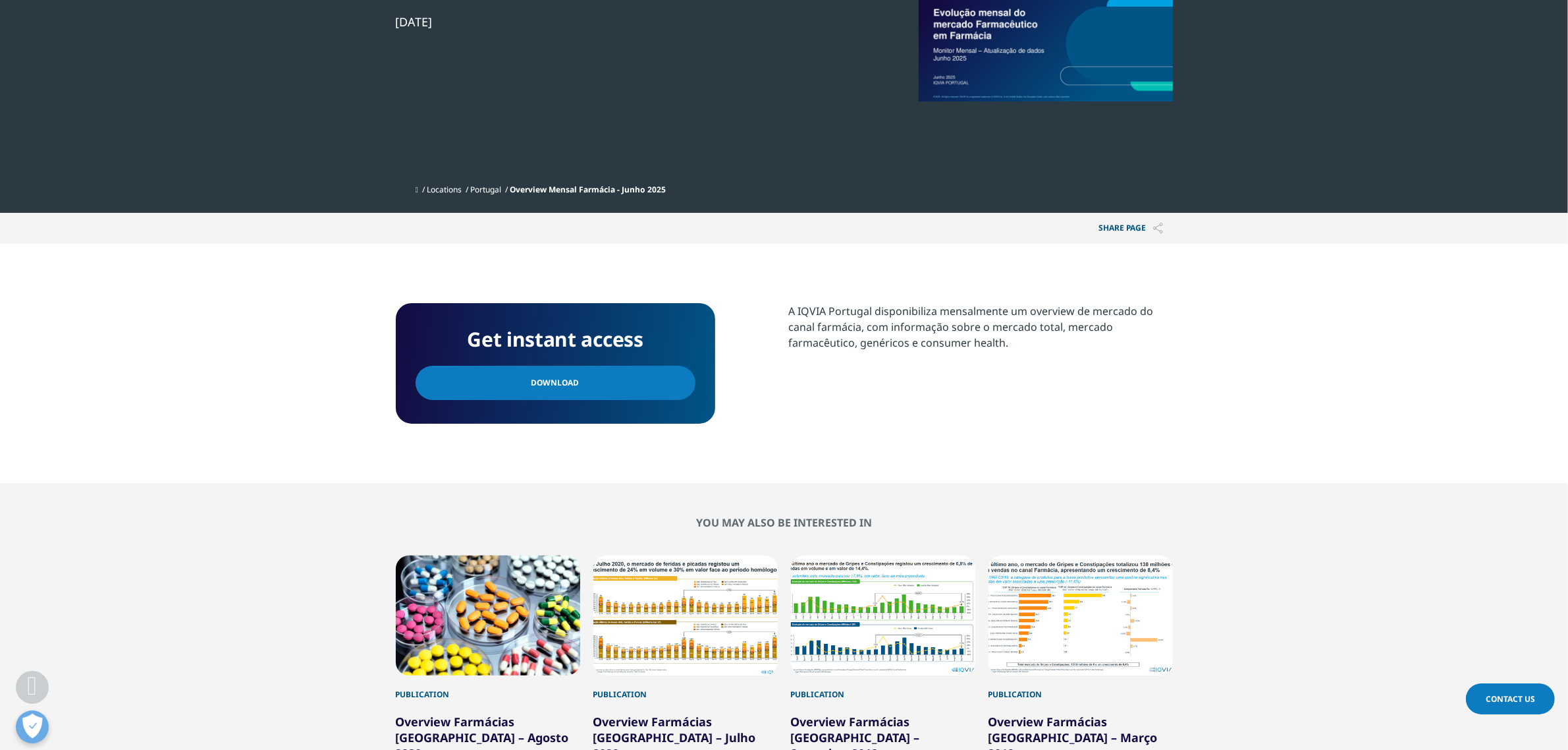
click at [604, 391] on link "Download" at bounding box center [555, 383] width 280 height 34
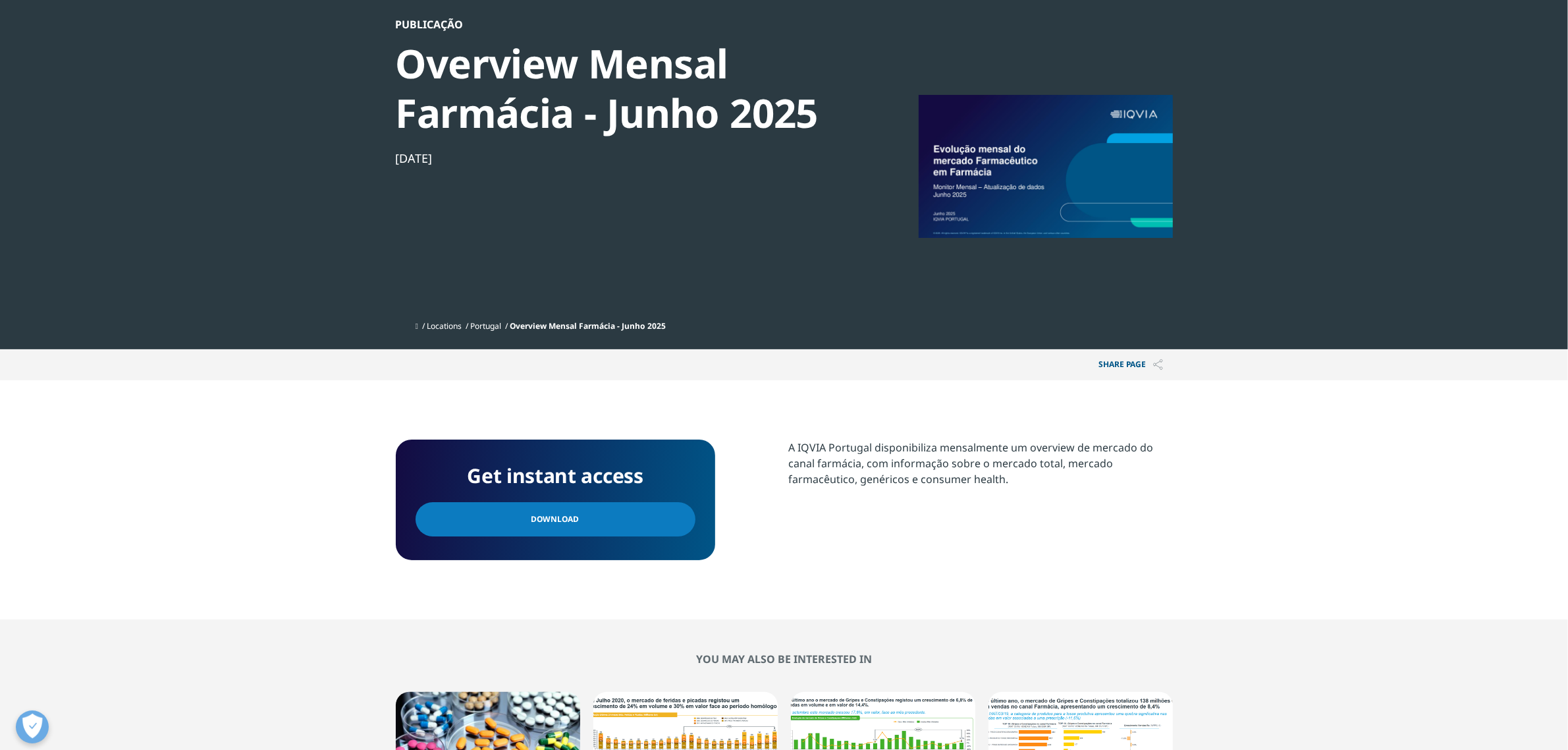
scroll to position [0, 0]
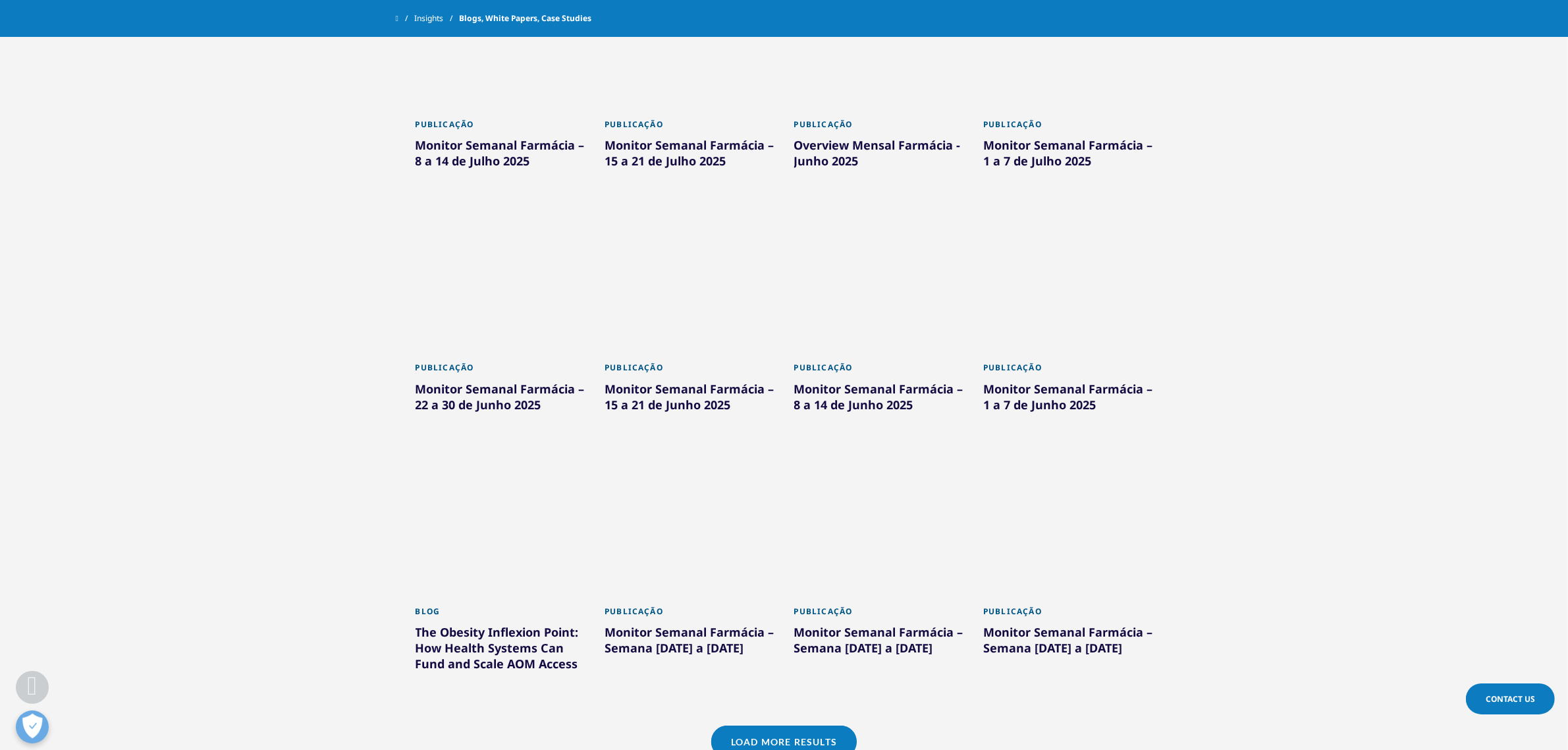
scroll to position [741, 0]
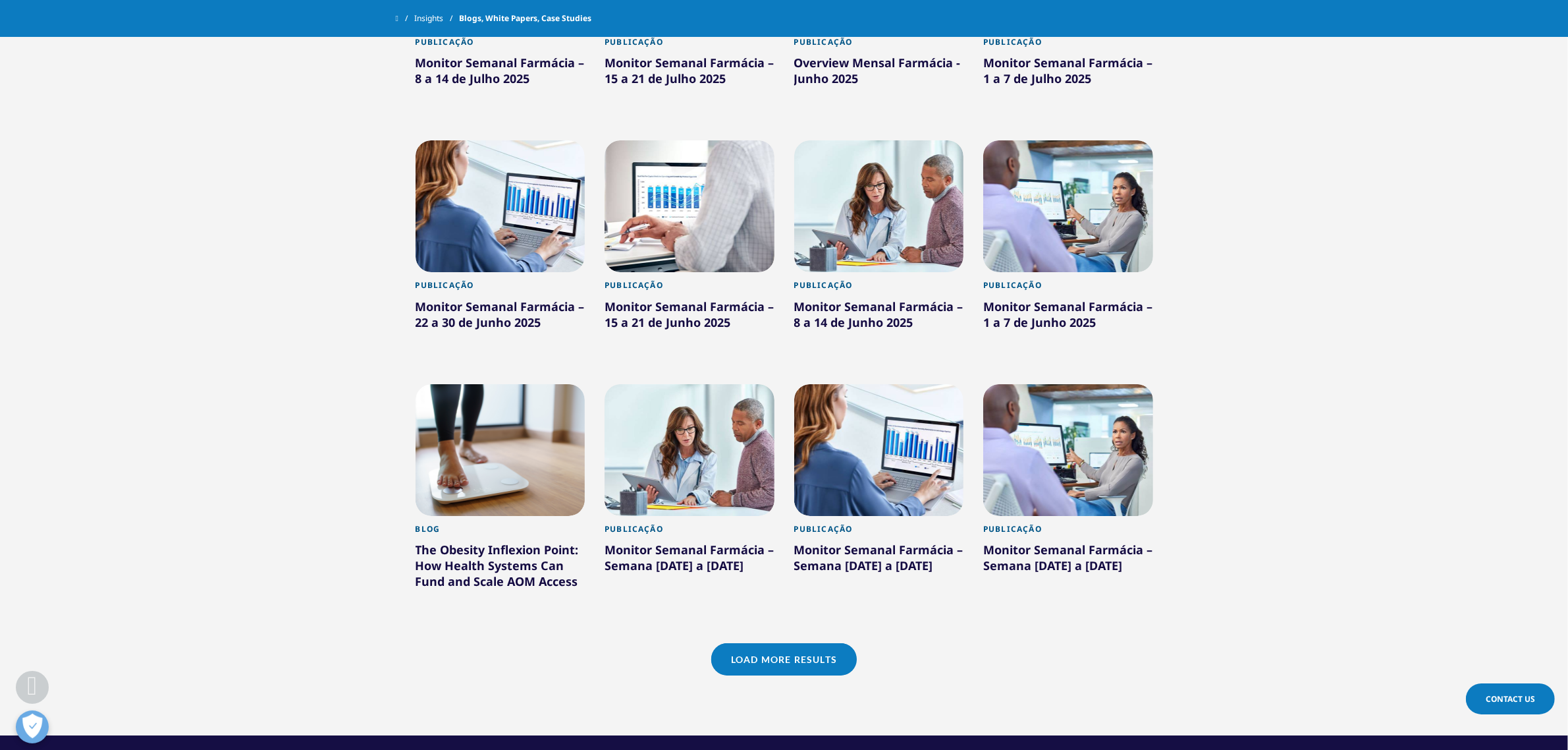
click at [788, 662] on link "Load More Results" at bounding box center [784, 659] width 146 height 32
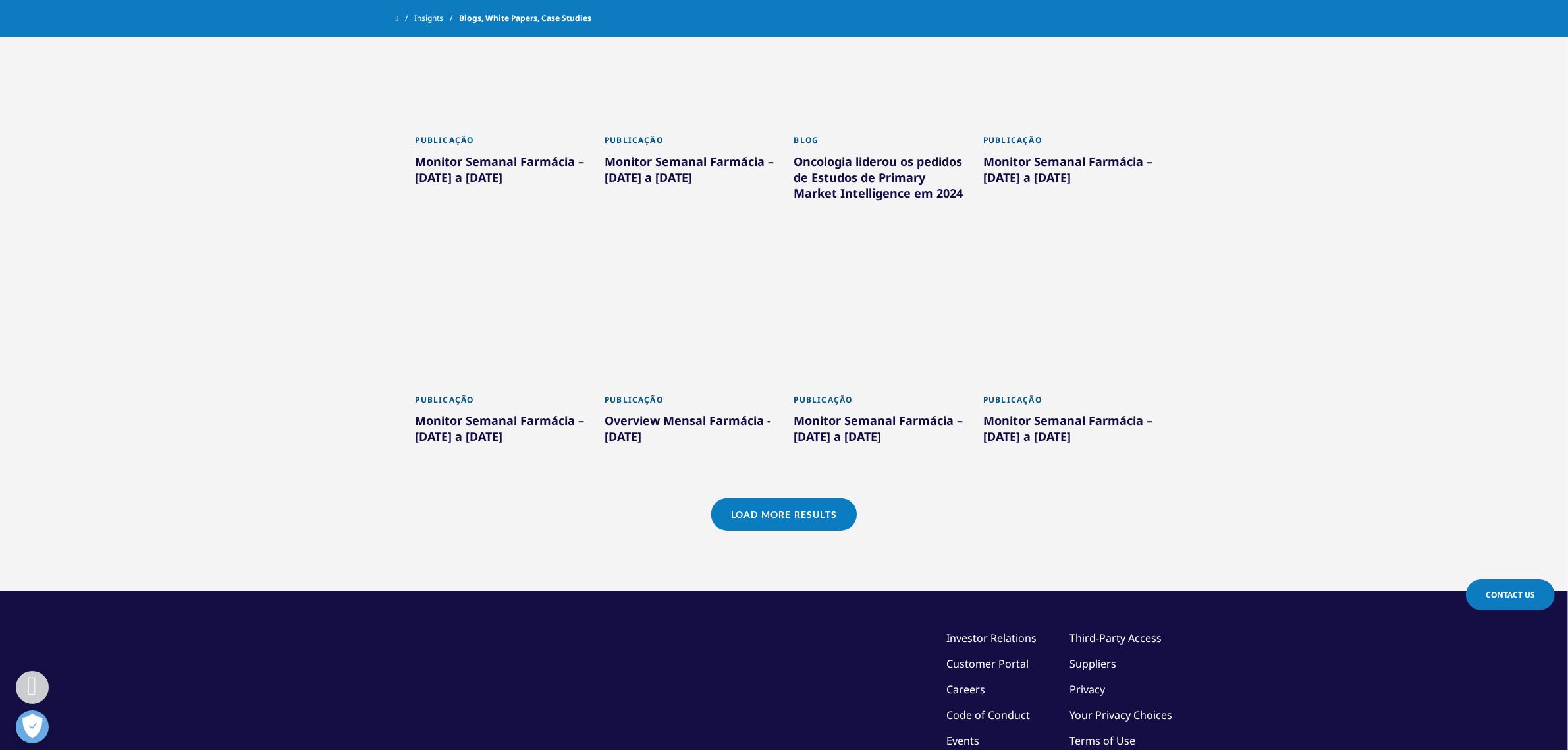
scroll to position [1647, 0]
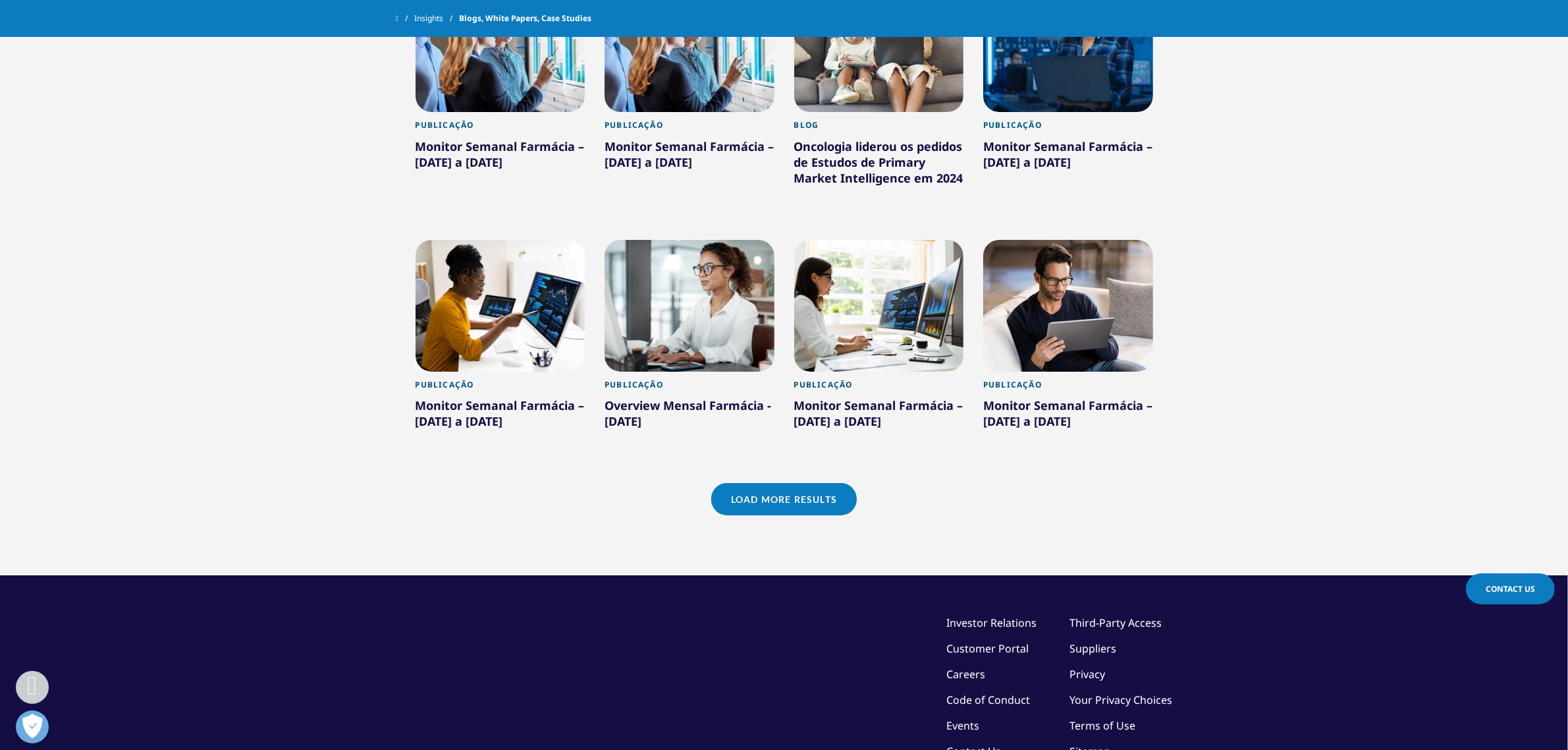
click at [815, 515] on link "Load More Results" at bounding box center [784, 499] width 146 height 32
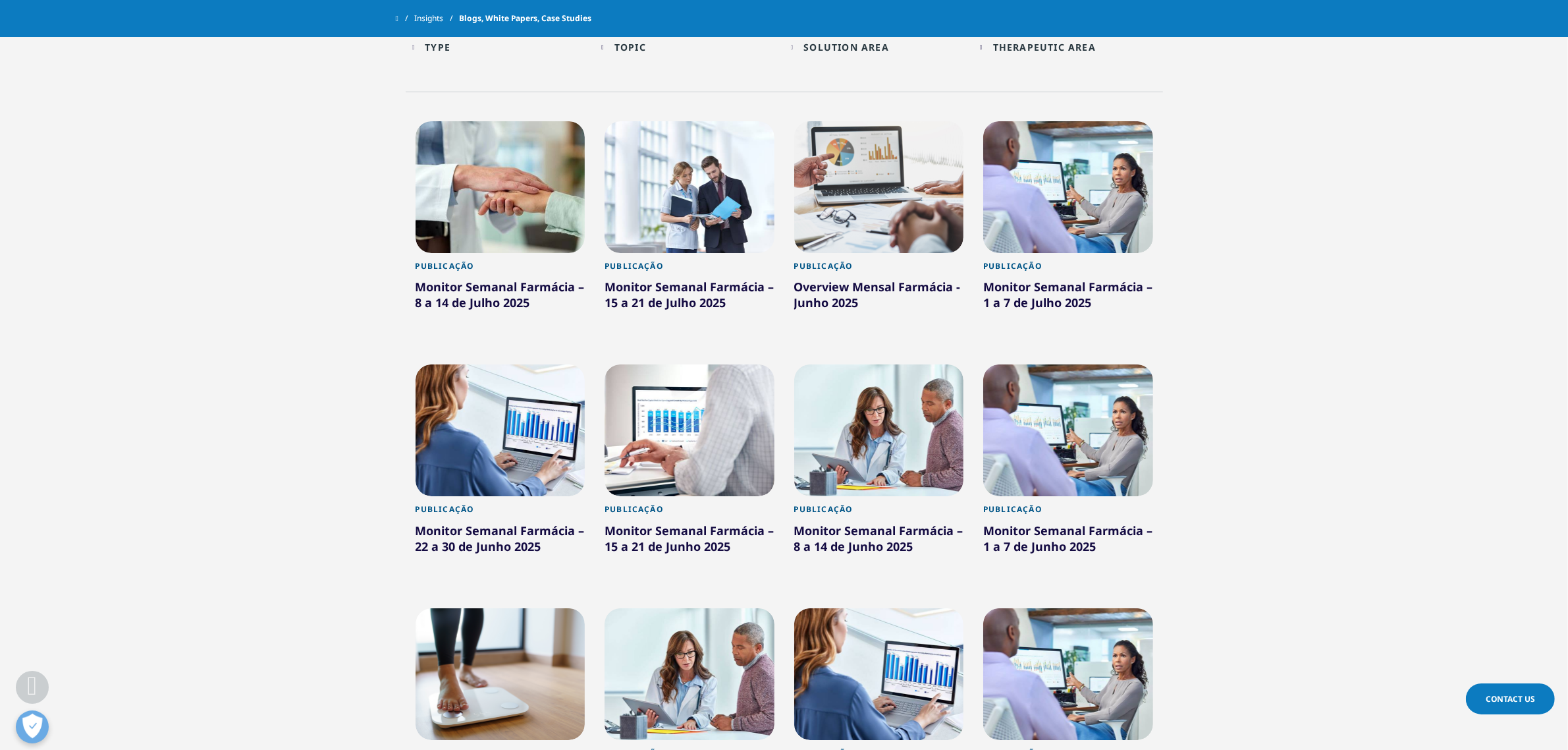
scroll to position [494, 0]
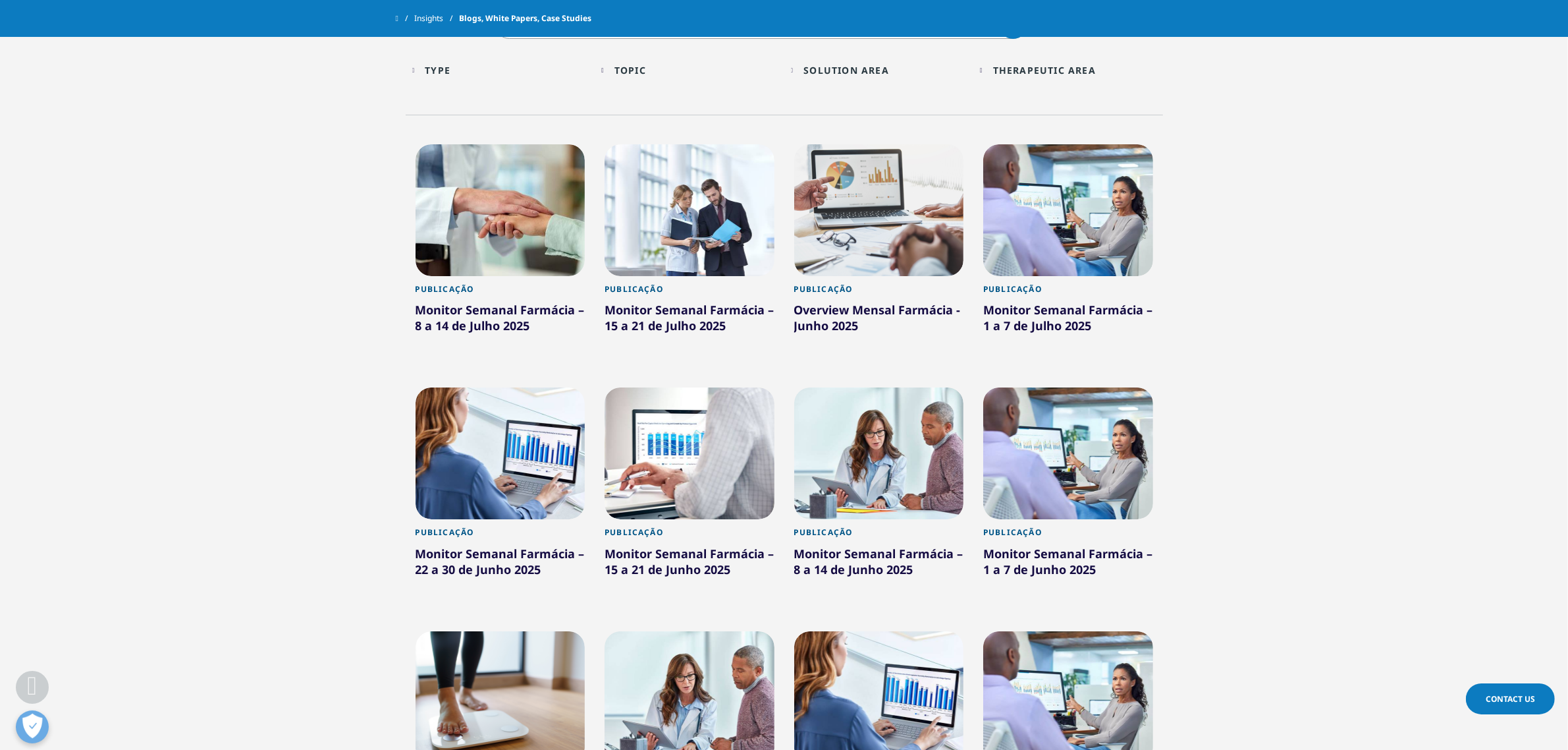
click at [912, 208] on div at bounding box center [878, 210] width 170 height 132
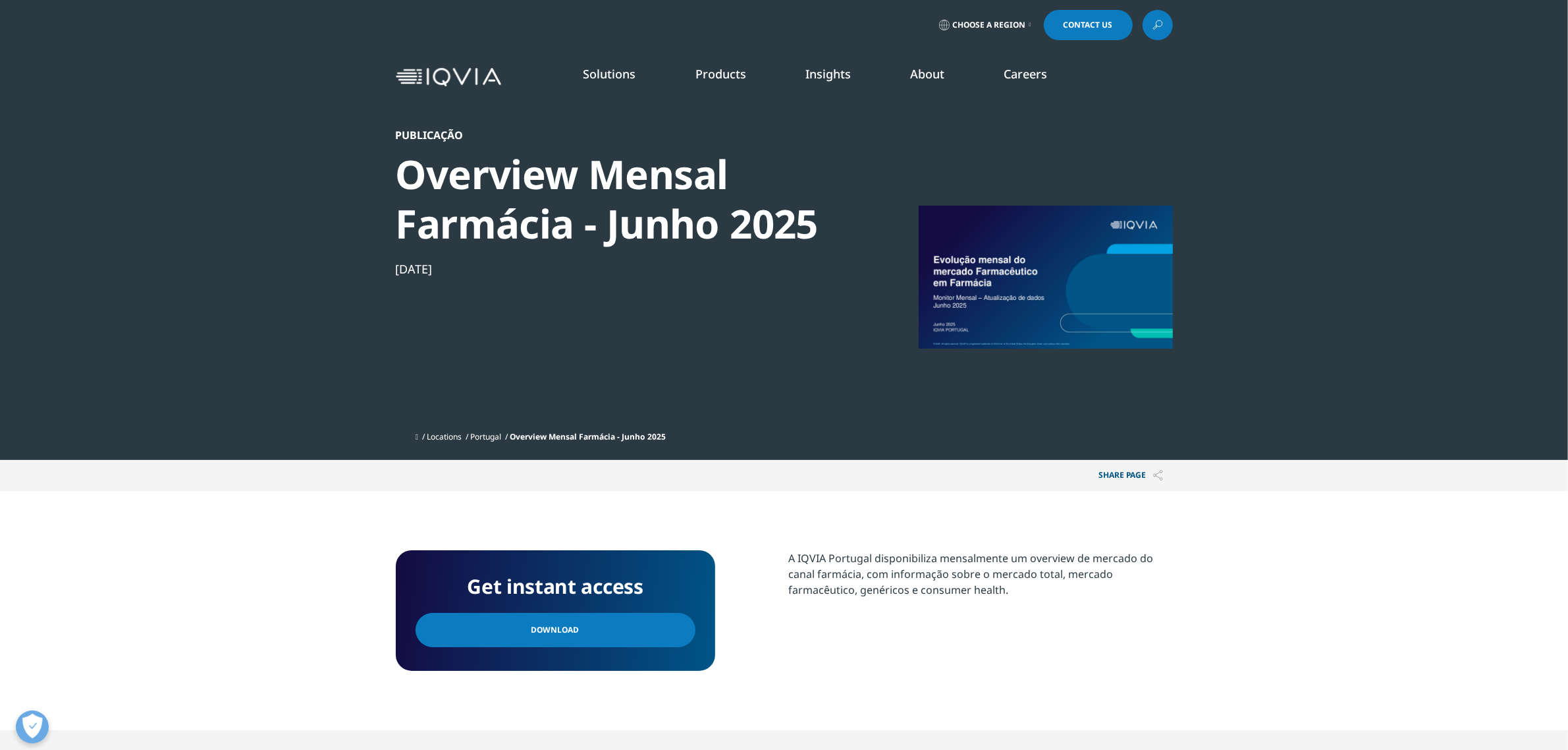
scroll to position [120, 777]
click at [580, 631] on link "Download" at bounding box center [555, 630] width 280 height 34
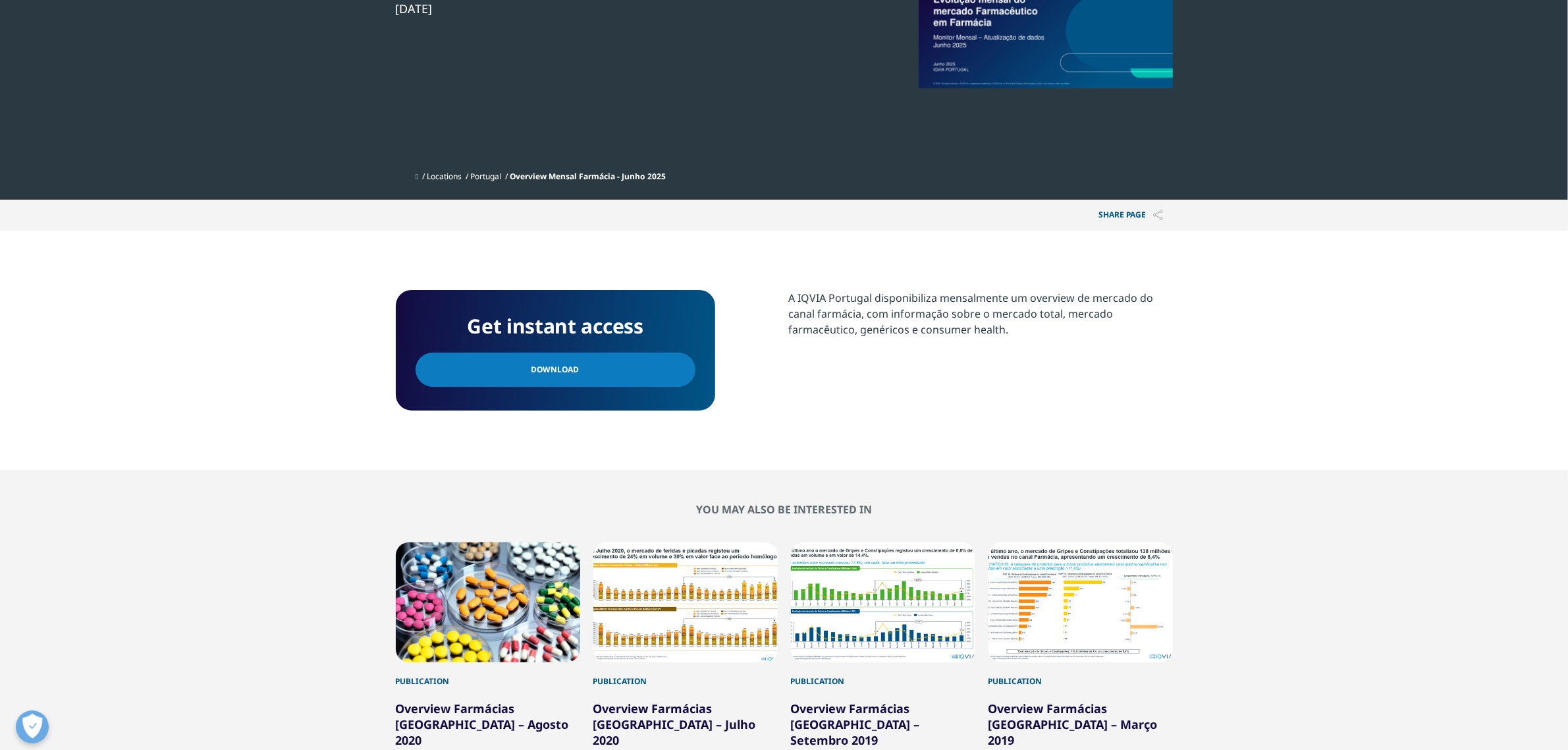
scroll to position [412, 0]
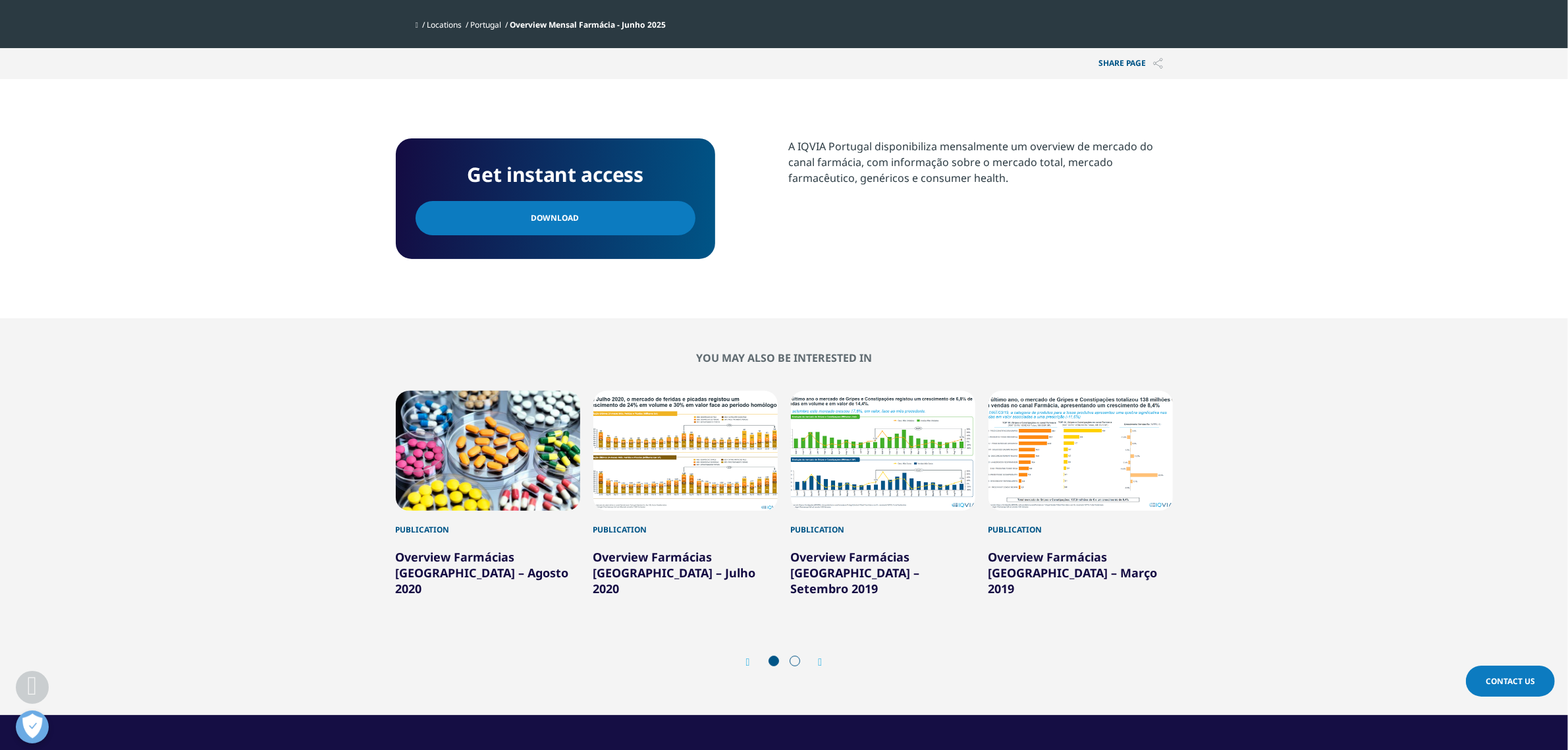
click at [828, 644] on div "Prev Next" at bounding box center [784, 662] width 777 height 39
click at [818, 657] on icon "Next slide" at bounding box center [820, 662] width 4 height 10
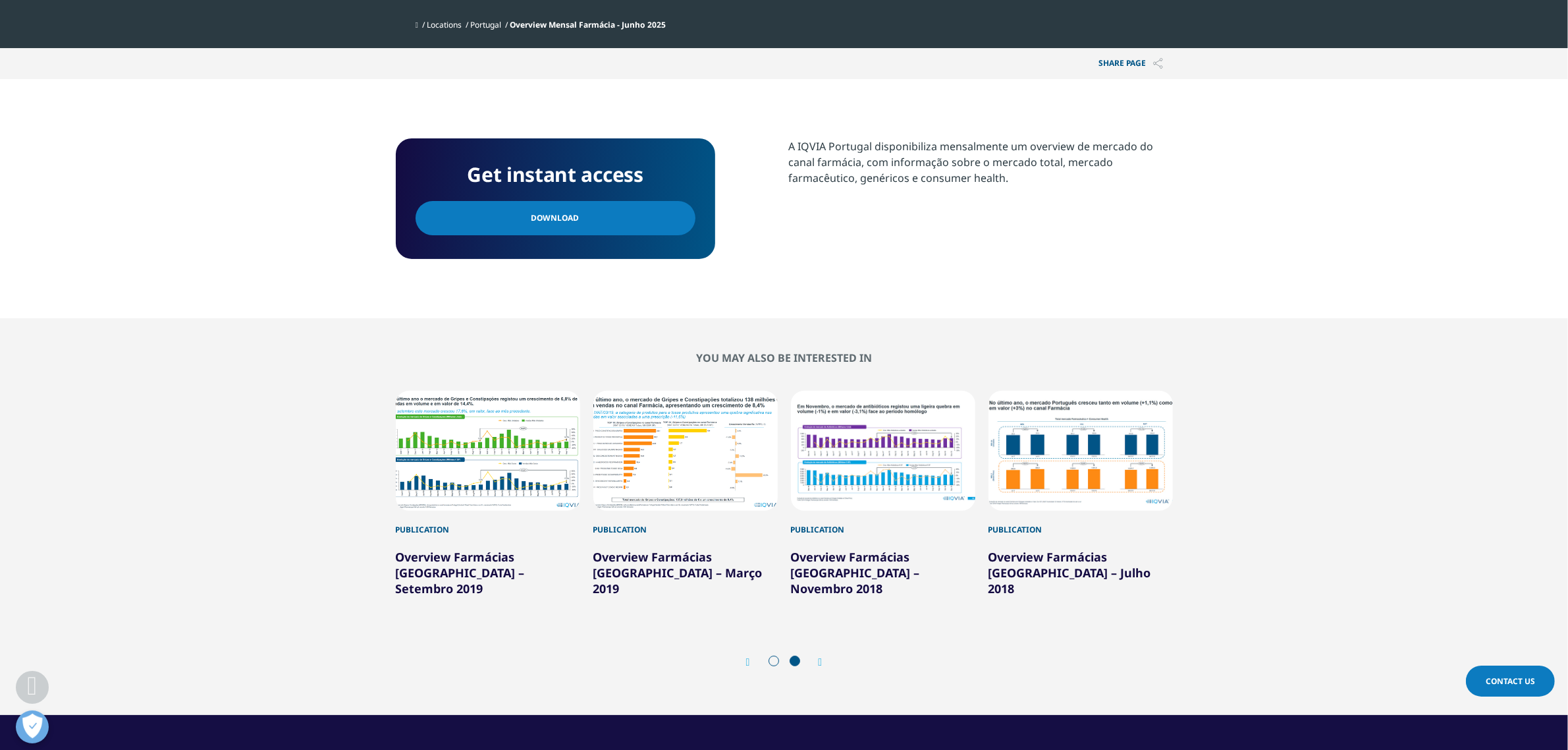
click at [811, 655] on div "Next" at bounding box center [814, 661] width 17 height 12
click at [819, 657] on icon "Next slide" at bounding box center [820, 662] width 4 height 10
click at [822, 657] on icon "Next slide" at bounding box center [820, 662] width 4 height 10
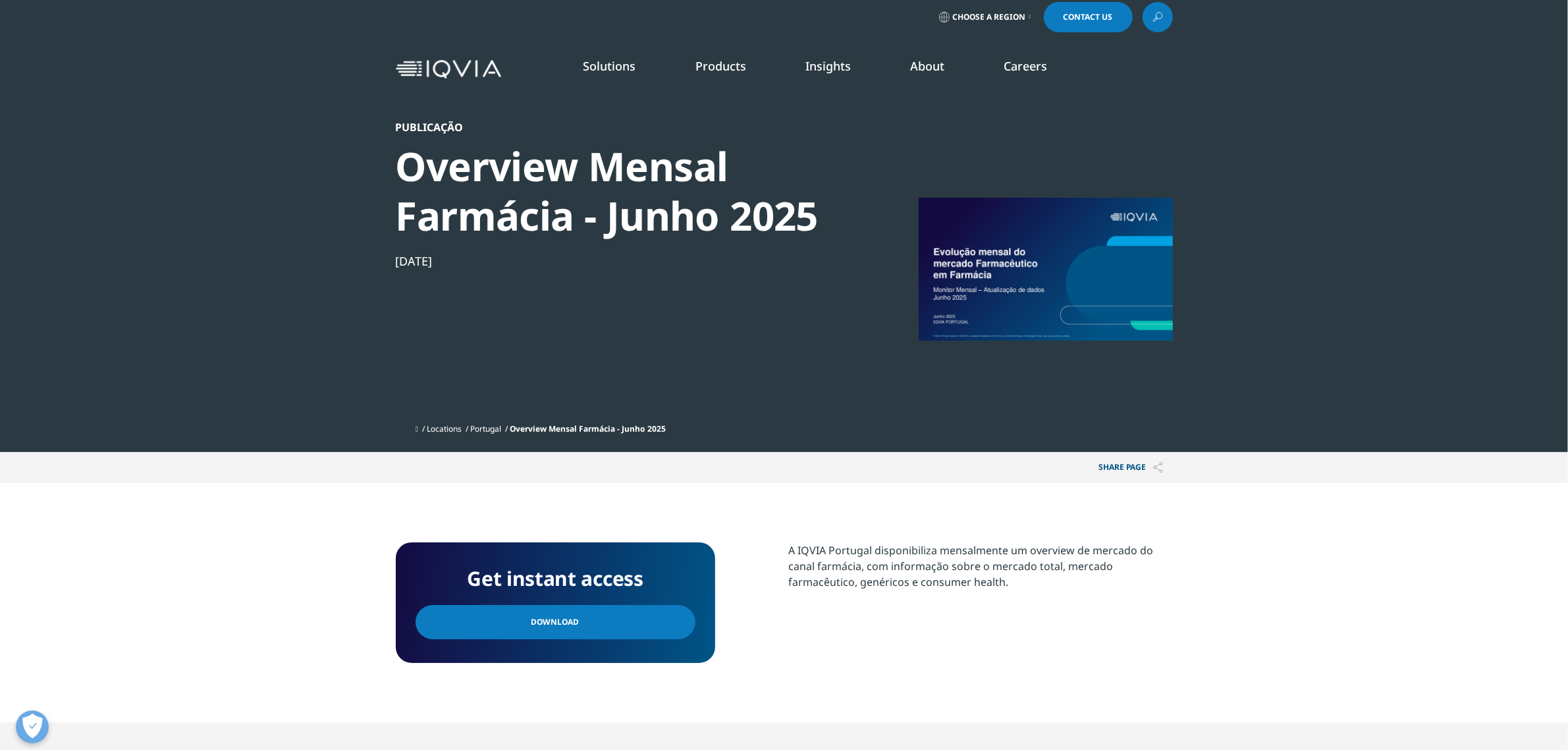
scroll to position [0, 0]
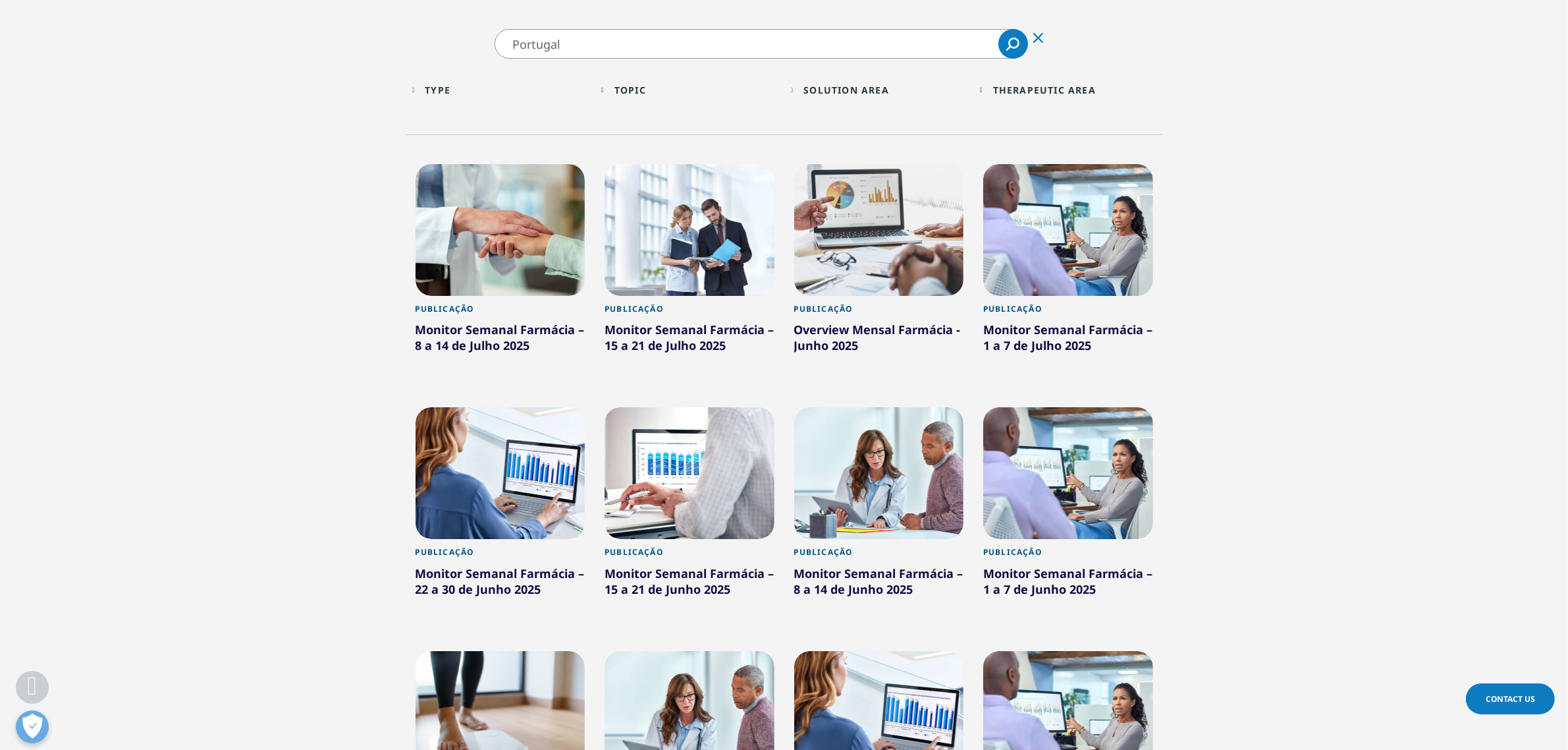
scroll to position [412, 0]
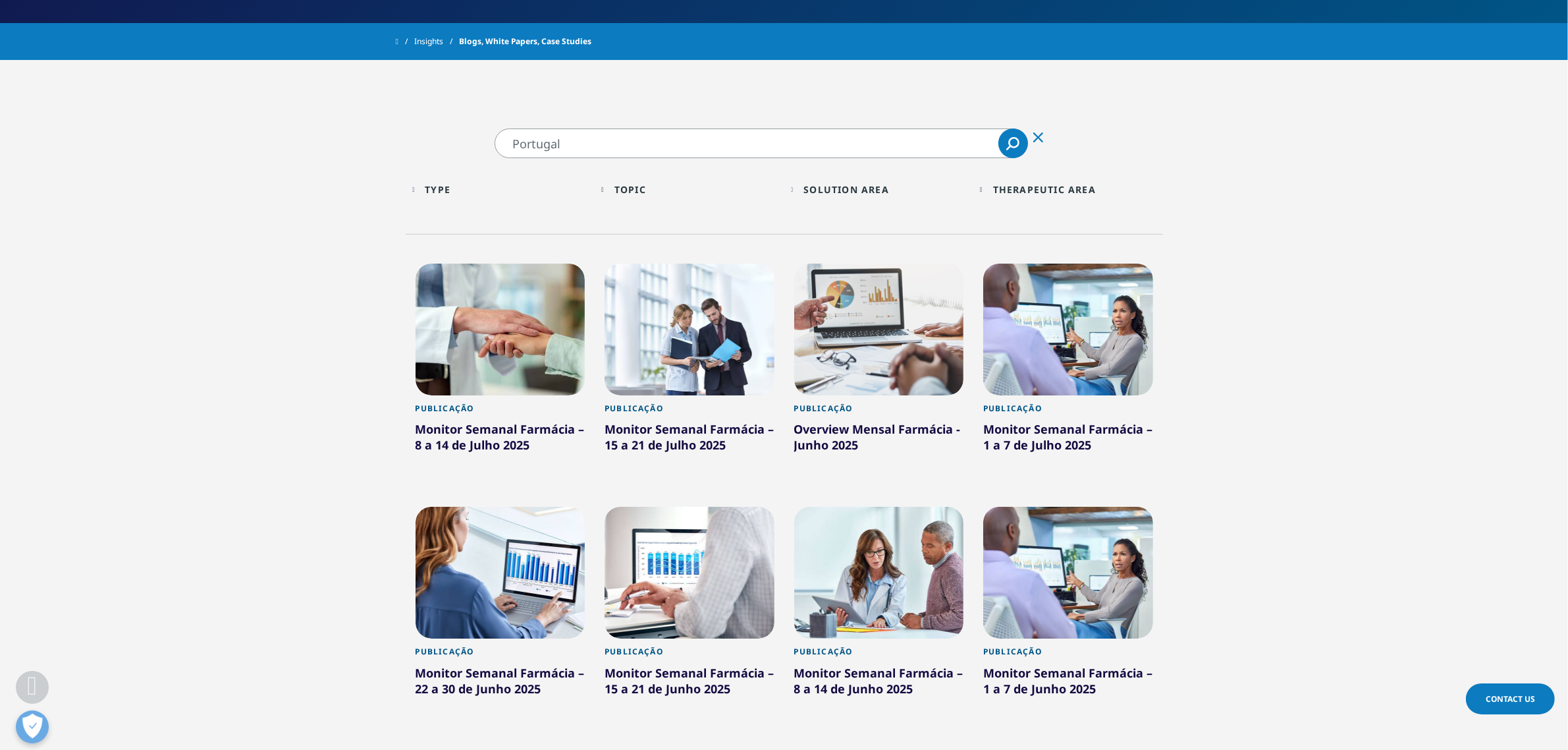
click at [514, 338] on div at bounding box center [500, 329] width 170 height 132
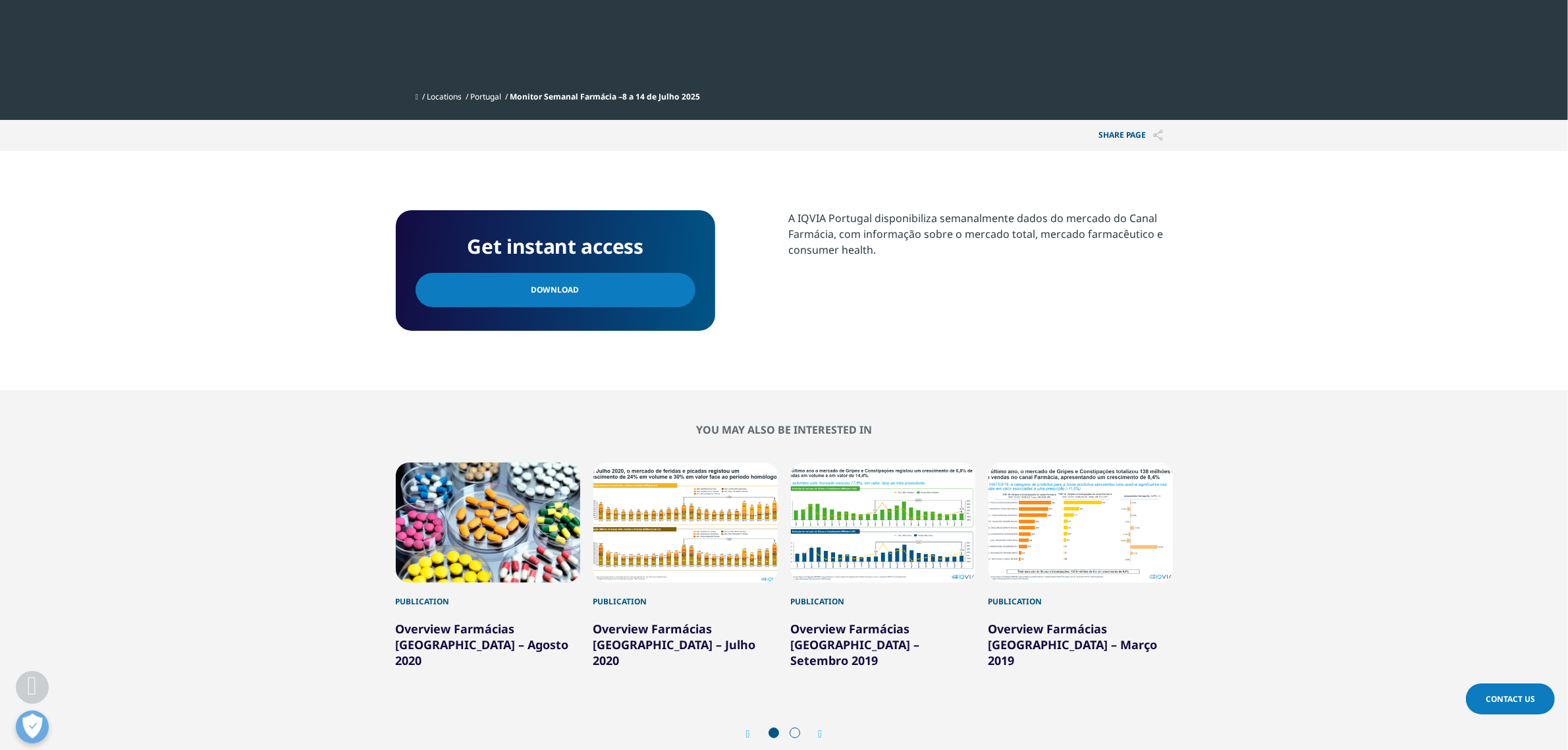
scroll to position [412, 0]
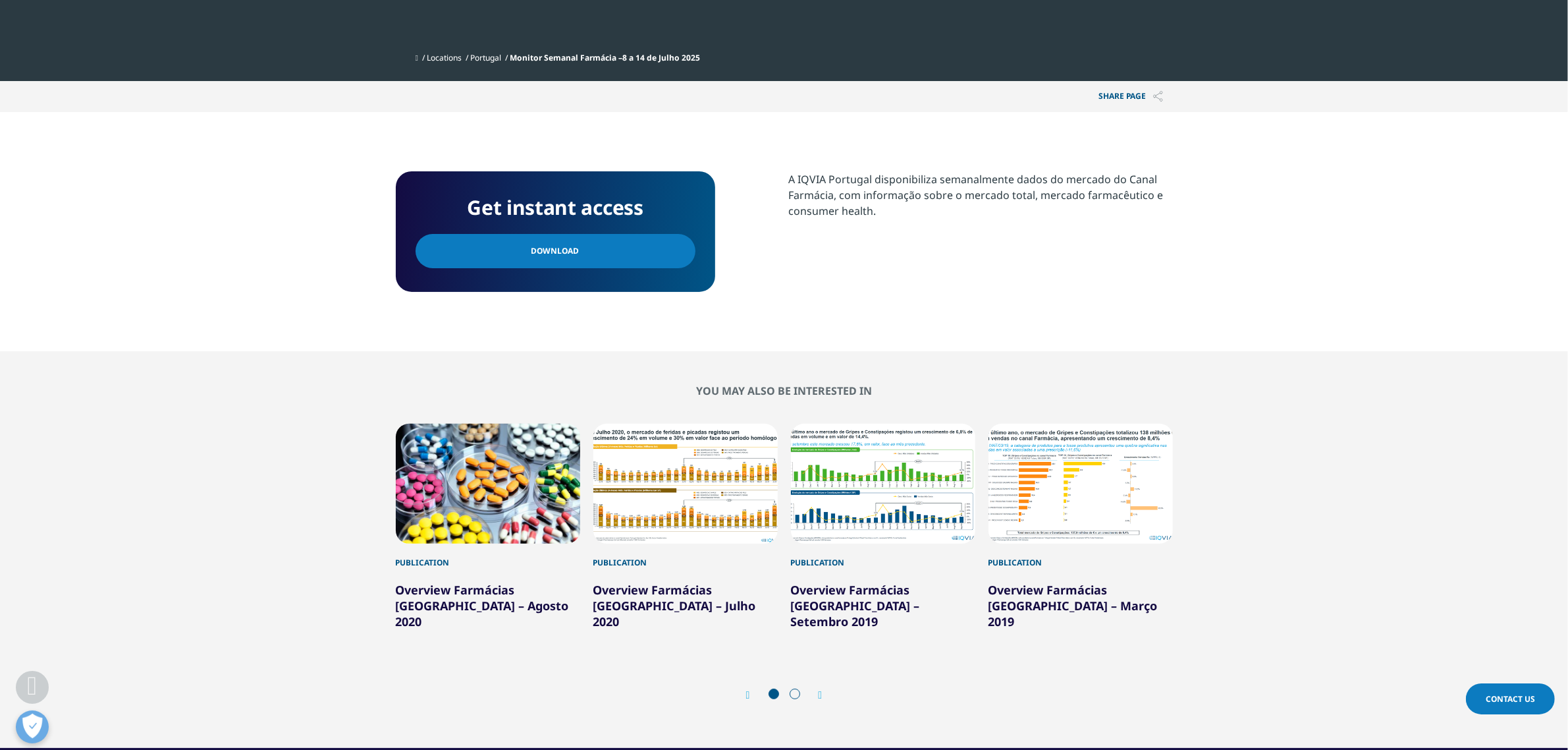
click at [607, 251] on link "Download" at bounding box center [555, 251] width 280 height 34
